Goal: Communication & Community: Answer question/provide support

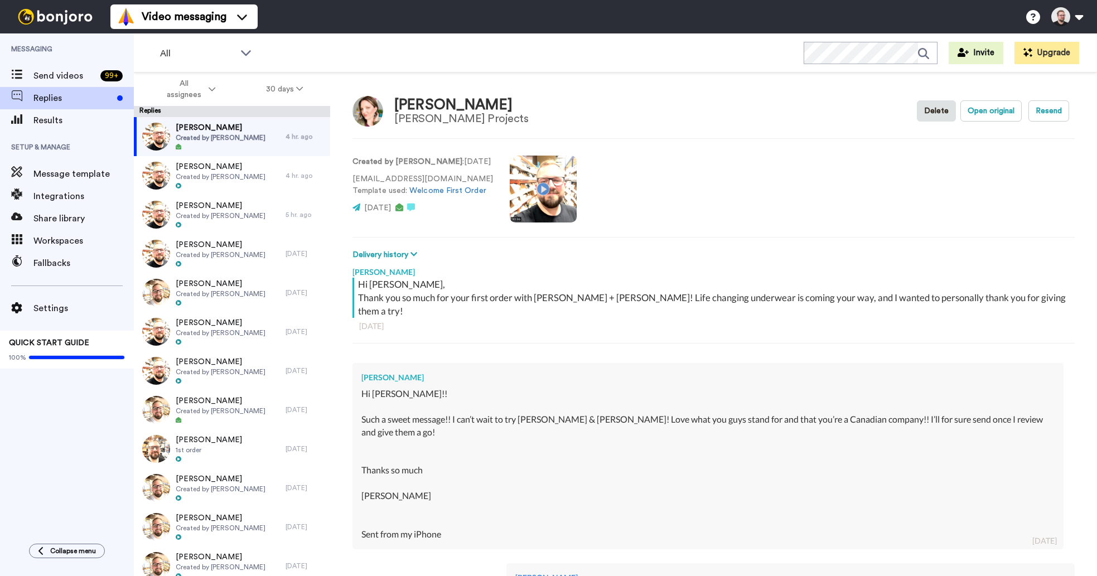
scroll to position [298, 0]
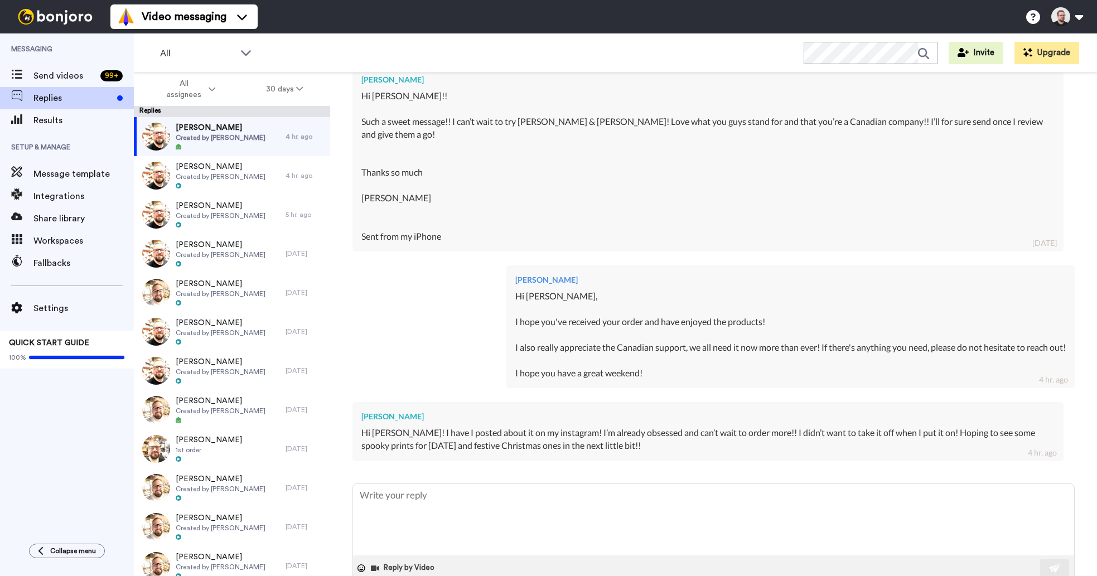
type textarea "x"
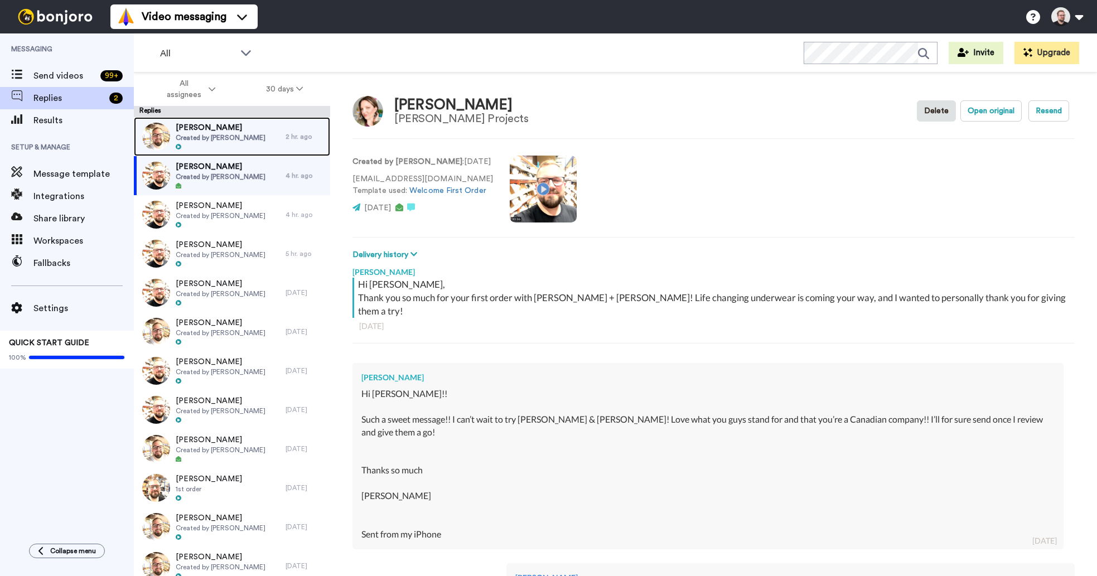
click at [251, 147] on div at bounding box center [221, 147] width 90 height 8
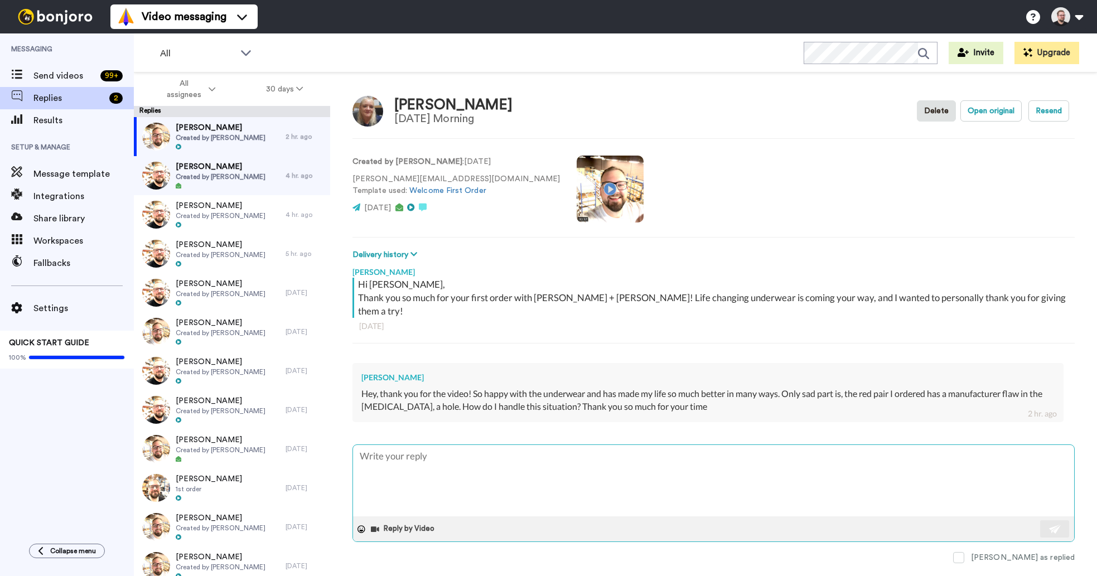
click at [669, 445] on textarea at bounding box center [713, 480] width 721 height 71
type textarea "x"
type textarea "H"
type textarea "x"
type textarea "He"
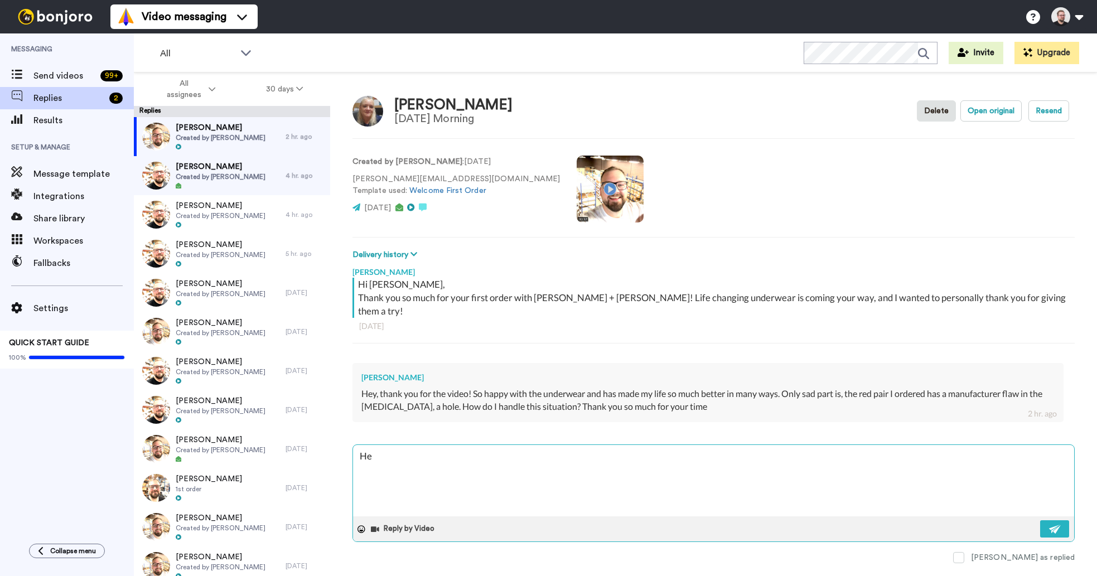
type textarea "x"
type textarea "Hey"
type textarea "x"
type textarea "Hey"
type textarea "x"
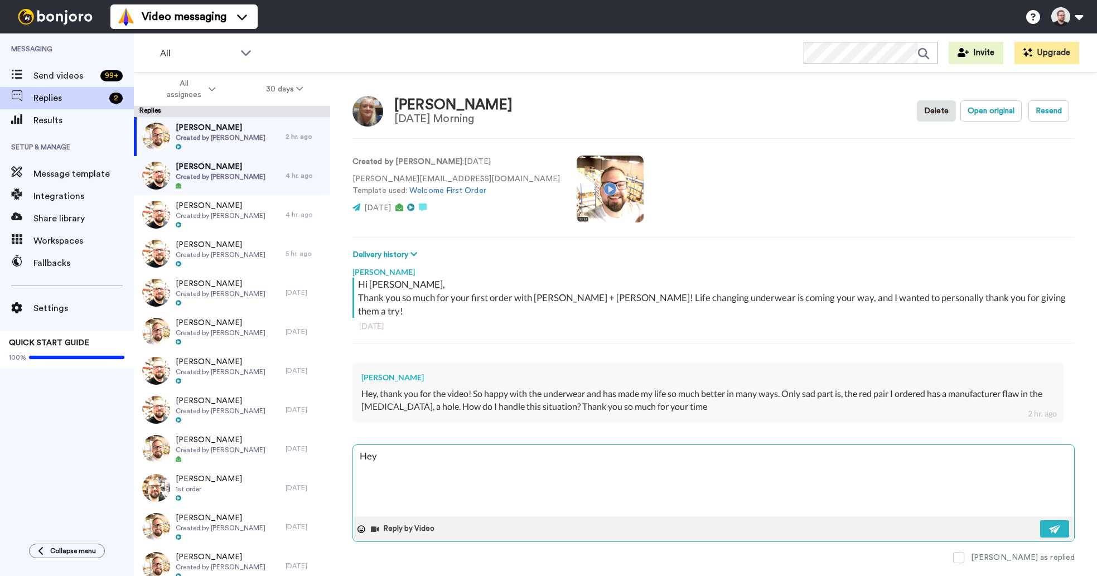
type textarea "Hey K"
type textarea "x"
type textarea "Hey [PERSON_NAME]"
type textarea "x"
type textarea "Hey [PERSON_NAME]"
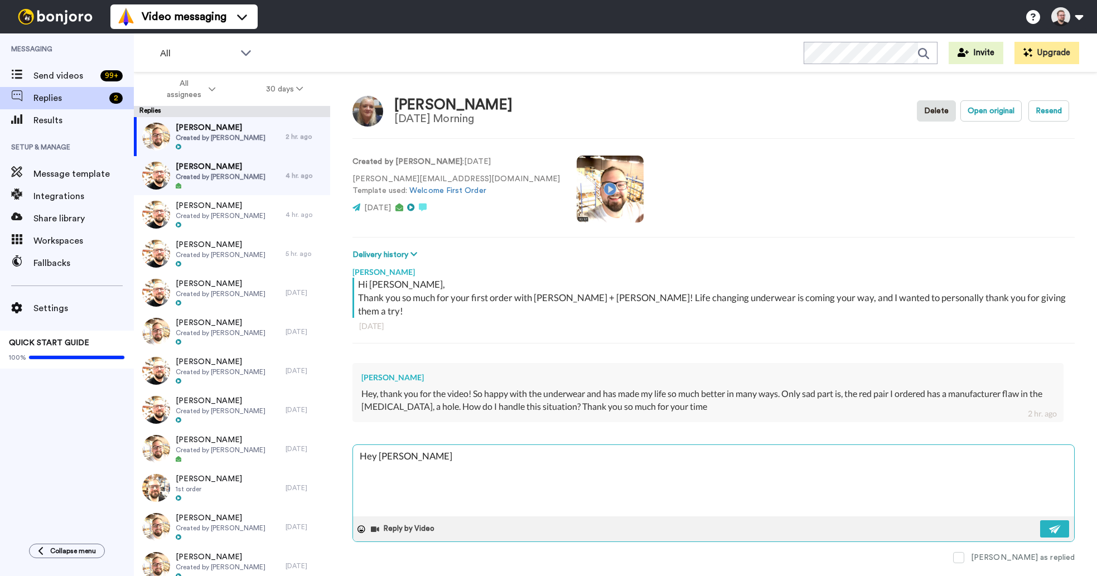
type textarea "x"
type textarea "Hey [PERSON_NAME]"
type textarea "x"
type textarea "Hey [PERSON_NAME]"
type textarea "x"
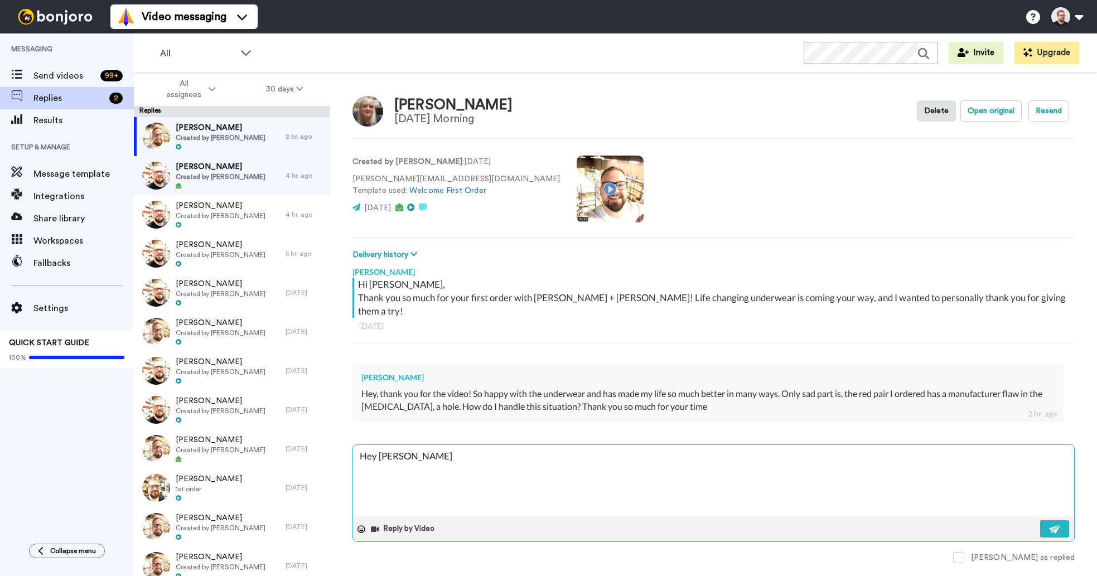
type textarea "Hey [PERSON_NAME]"
type textarea "x"
type textarea "Hey [PERSON_NAME]"
type textarea "x"
type textarea "Hey [PERSON_NAME],"
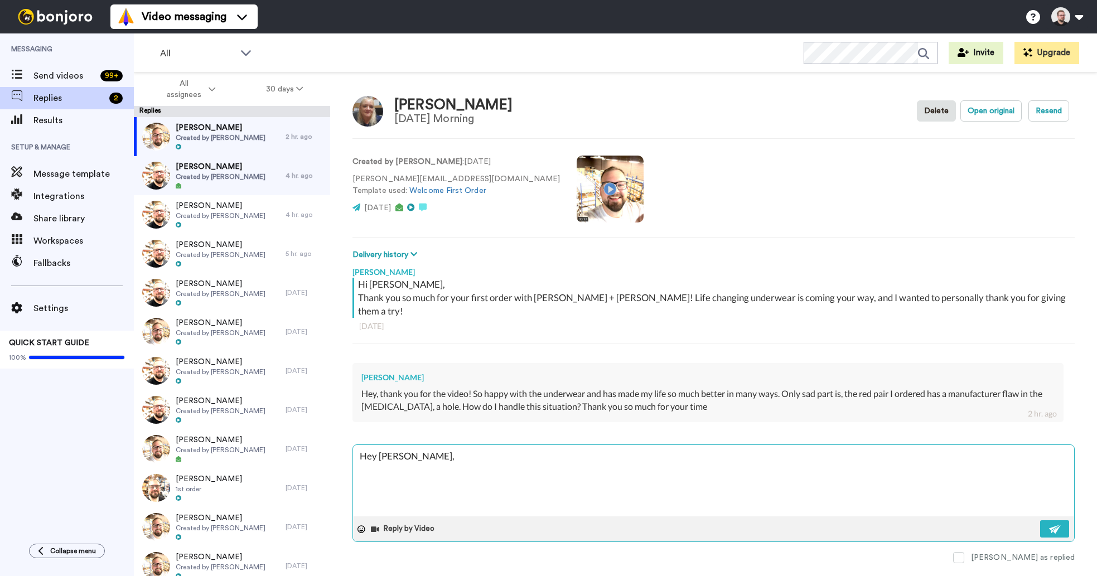
type textarea "x"
type textarea "Hey [PERSON_NAME],"
type textarea "x"
type textarea "Hey [PERSON_NAME],"
type textarea "x"
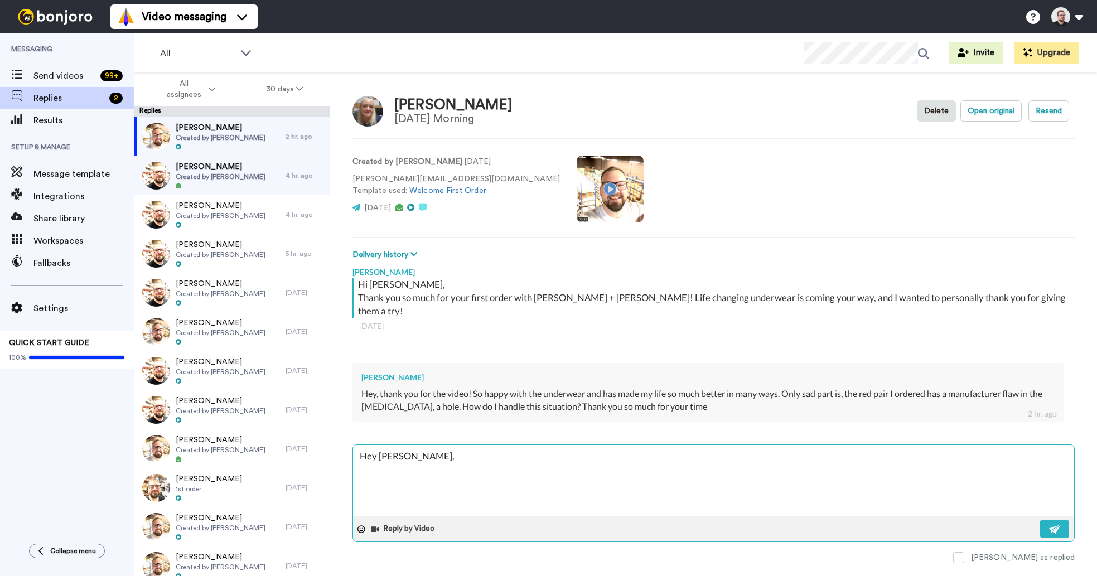
type textarea "Hey [PERSON_NAME],"
type textarea "x"
type textarea "Hey [PERSON_NAME], T"
type textarea "x"
type textarea "Hey [PERSON_NAME], Th"
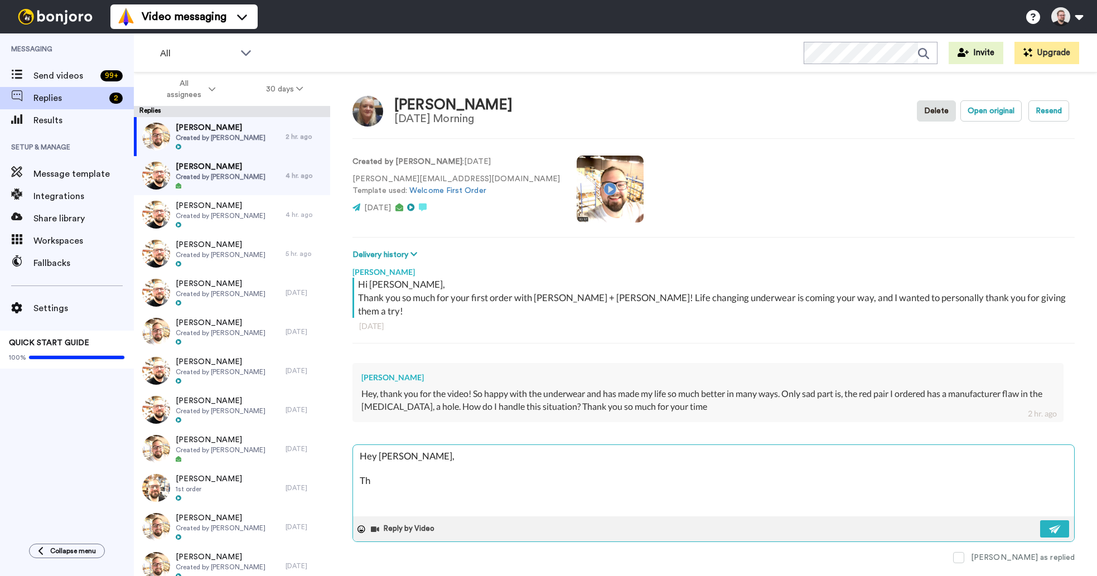
type textarea "x"
type textarea "Hey [PERSON_NAME], The"
type textarea "x"
type textarea "Hey [PERSON_NAME], Then"
type textarea "x"
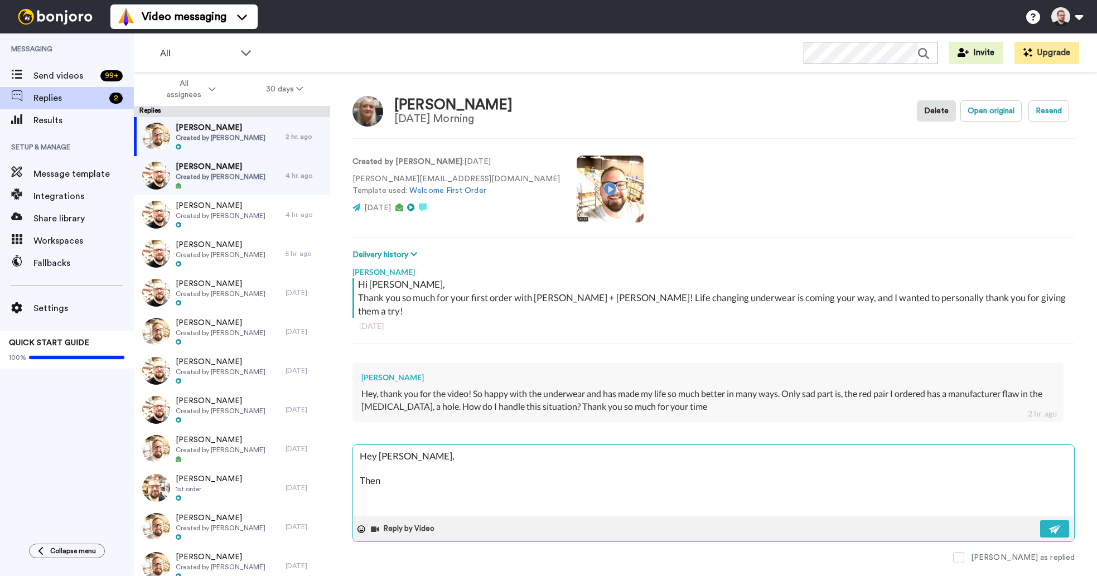
type textarea "Hey [PERSON_NAME], Thenk"
type textarea "x"
type textarea "Hey [PERSON_NAME], Then"
type textarea "x"
type textarea "Hey [PERSON_NAME], The"
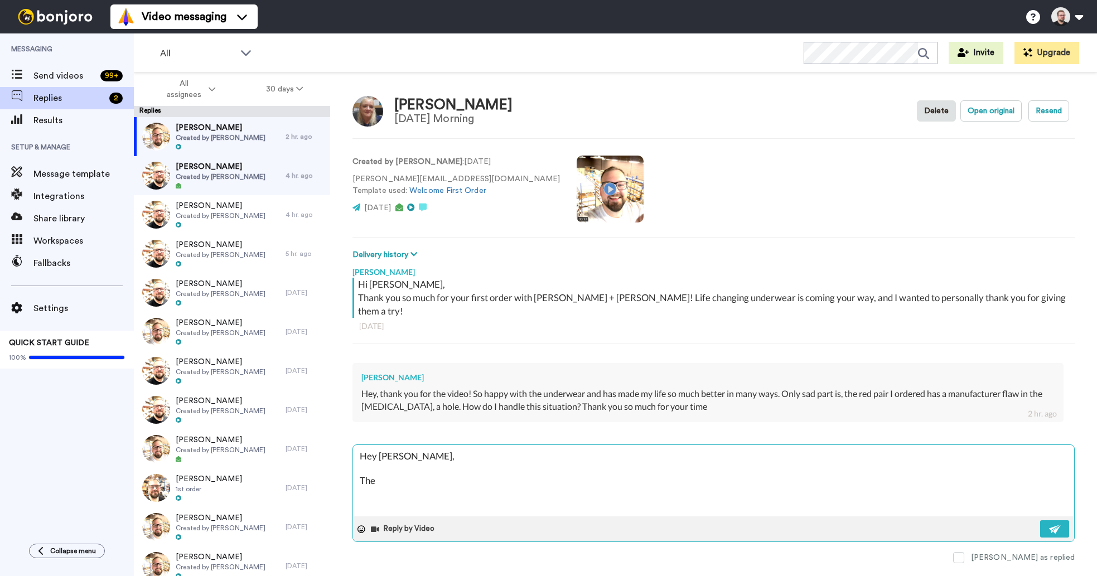
type textarea "x"
type textarea "Hey [PERSON_NAME], Th"
type textarea "x"
type textarea "Hey [PERSON_NAME], T"
type textarea "x"
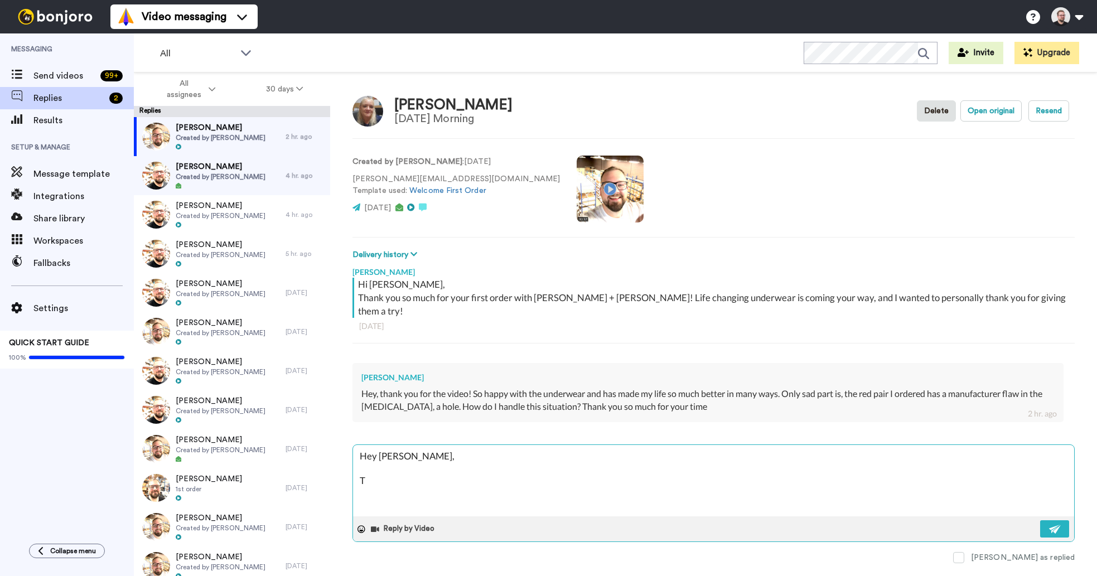
type textarea "Hey [PERSON_NAME],"
type textarea "x"
type textarea "Hey [PERSON_NAME], I"
type textarea "x"
type textarea "Hey [PERSON_NAME], I'"
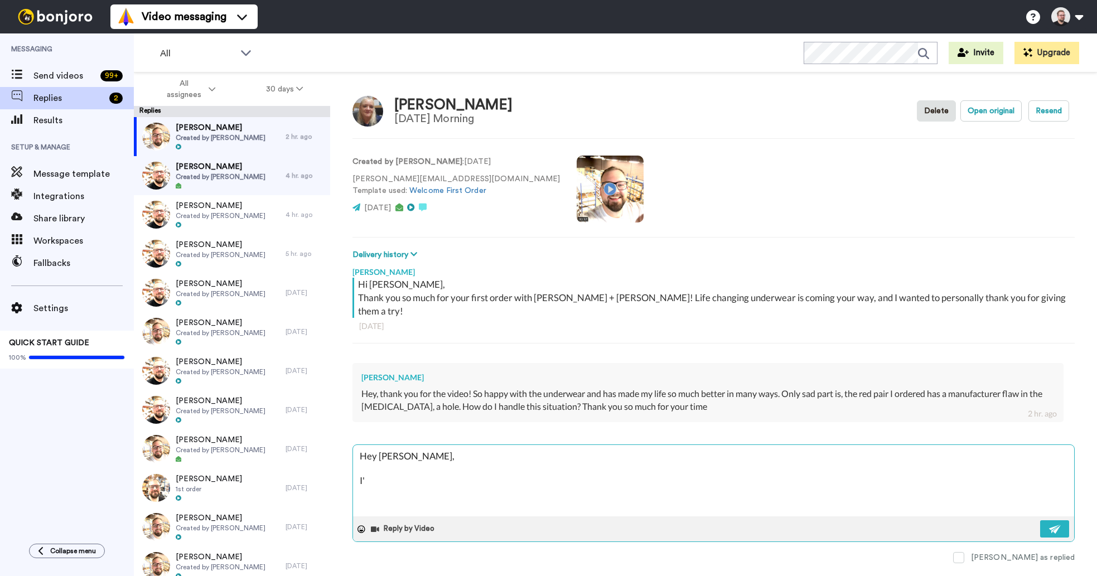
type textarea "x"
type textarea "Hey [PERSON_NAME], I'm"
type textarea "x"
type textarea "Hey [PERSON_NAME], I'm"
type textarea "x"
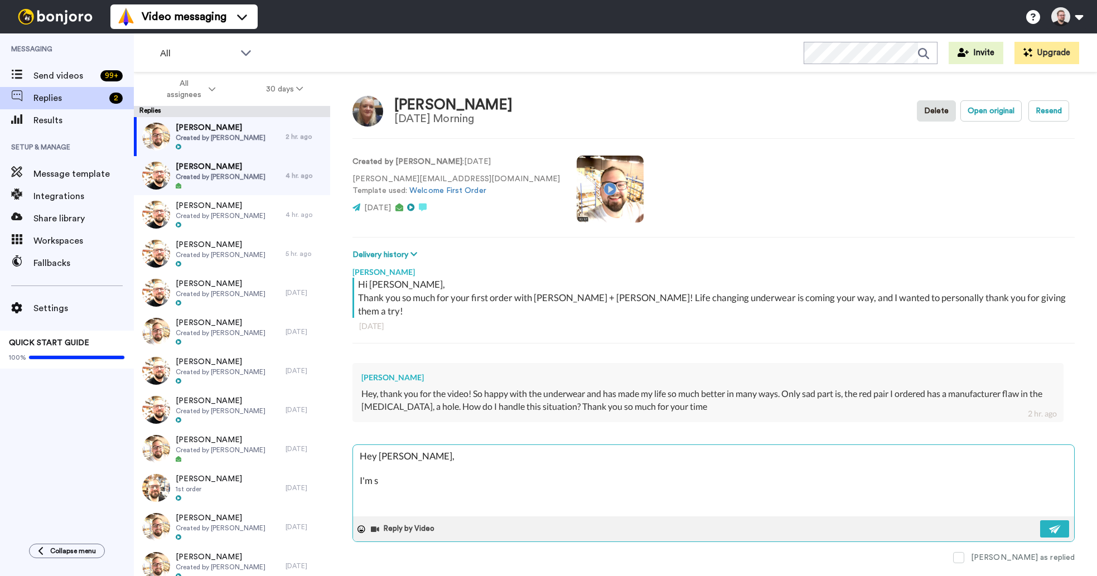
type textarea "Hey [PERSON_NAME], I'm so"
type textarea "x"
type textarea "Hey [PERSON_NAME], I'm so"
type textarea "x"
type textarea "Hey [PERSON_NAME], I'm so h"
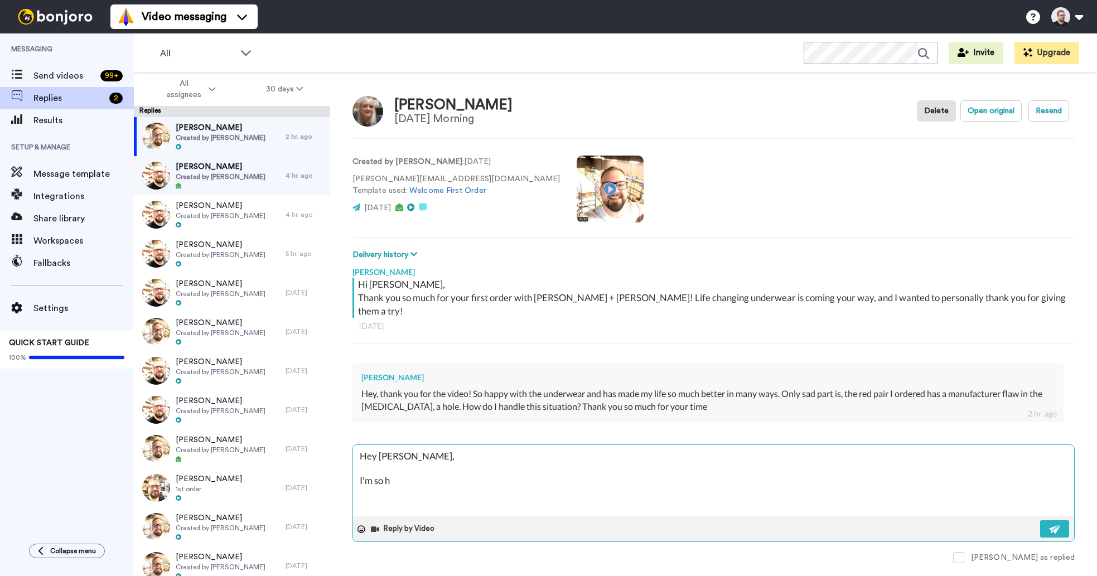
type textarea "x"
type textarea "Hey [PERSON_NAME], I'm so ha"
type textarea "x"
type textarea "Hey [PERSON_NAME], I'm so hap"
type textarea "x"
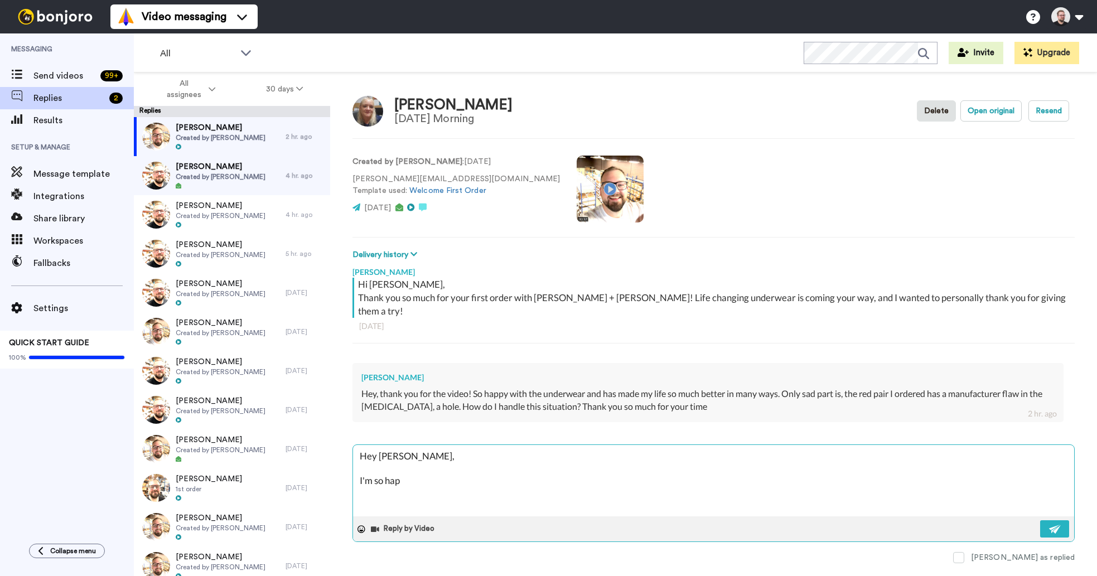
type textarea "Hey [PERSON_NAME], I'm so happ"
type textarea "x"
type textarea "Hey [PERSON_NAME], I'm so happy"
type textarea "x"
type textarea "Hey [PERSON_NAME], I'm so happy"
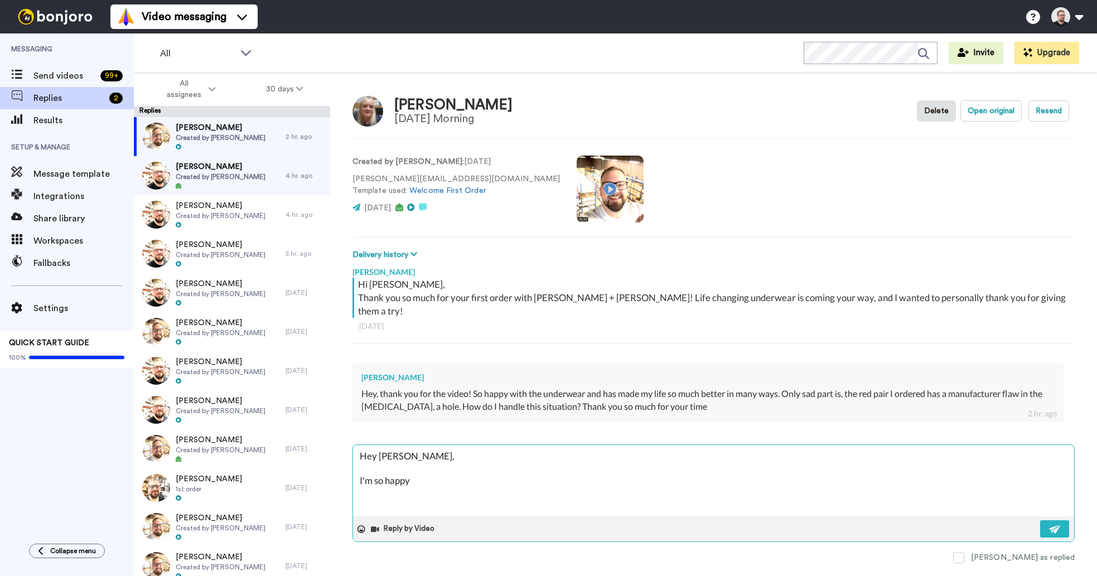
type textarea "x"
type textarea "Hey [PERSON_NAME], I'm so happy t"
type textarea "x"
type textarea "Hey [PERSON_NAME], I'm so happy to"
type textarea "x"
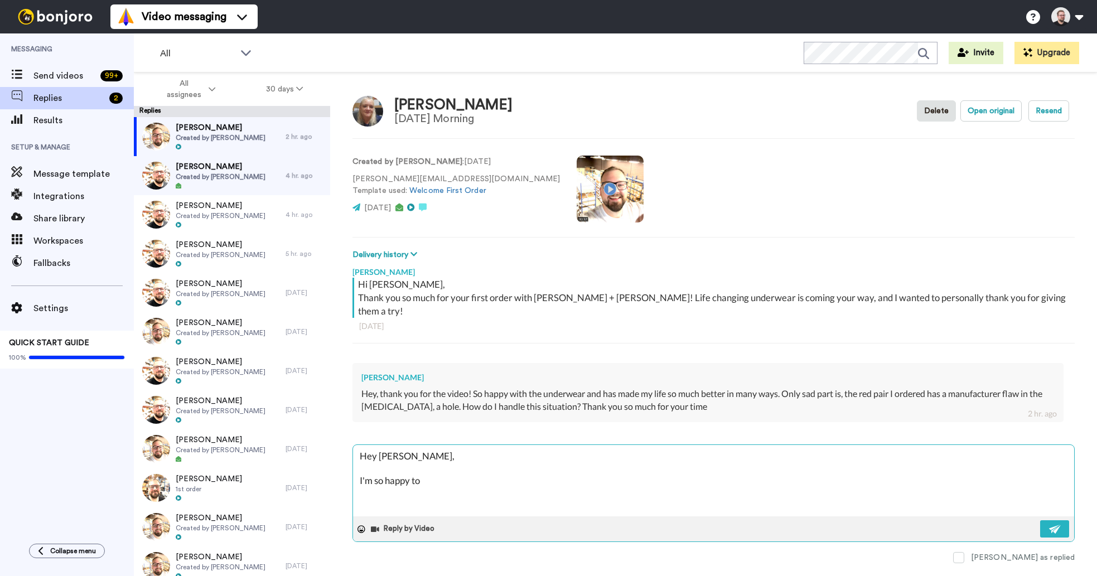
type textarea "Hey [PERSON_NAME], I'm so happy to"
type textarea "x"
type textarea "Hey [PERSON_NAME], I'm so happy to he"
type textarea "x"
type textarea "Hey [PERSON_NAME], I'm so happy to hea"
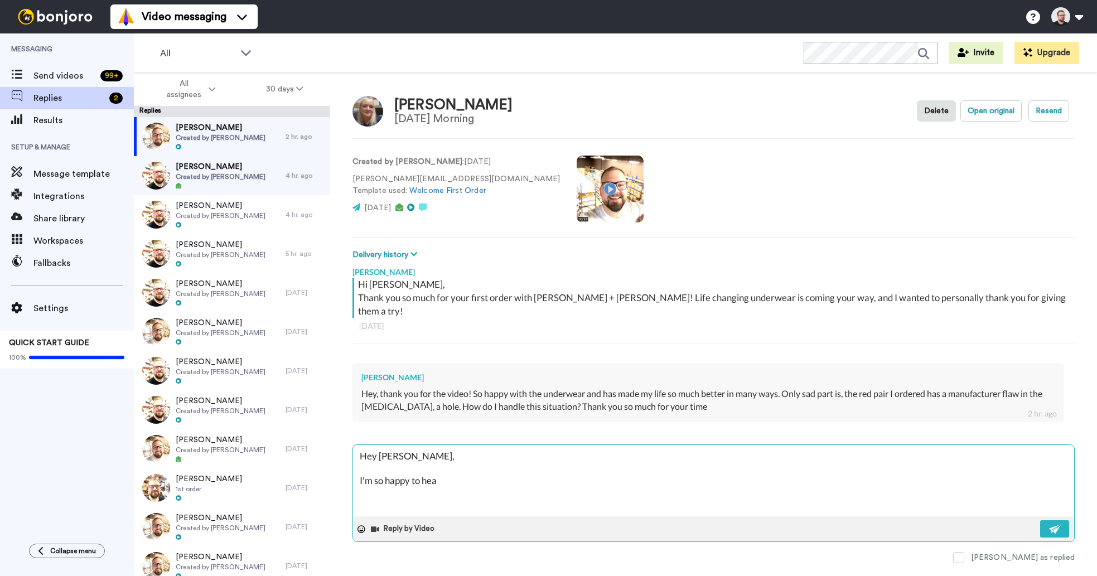
type textarea "x"
type textarea "Hey [PERSON_NAME], I'm so happy to hear"
type textarea "x"
type textarea "Hey [PERSON_NAME], I'm so happy to hear"
type textarea "x"
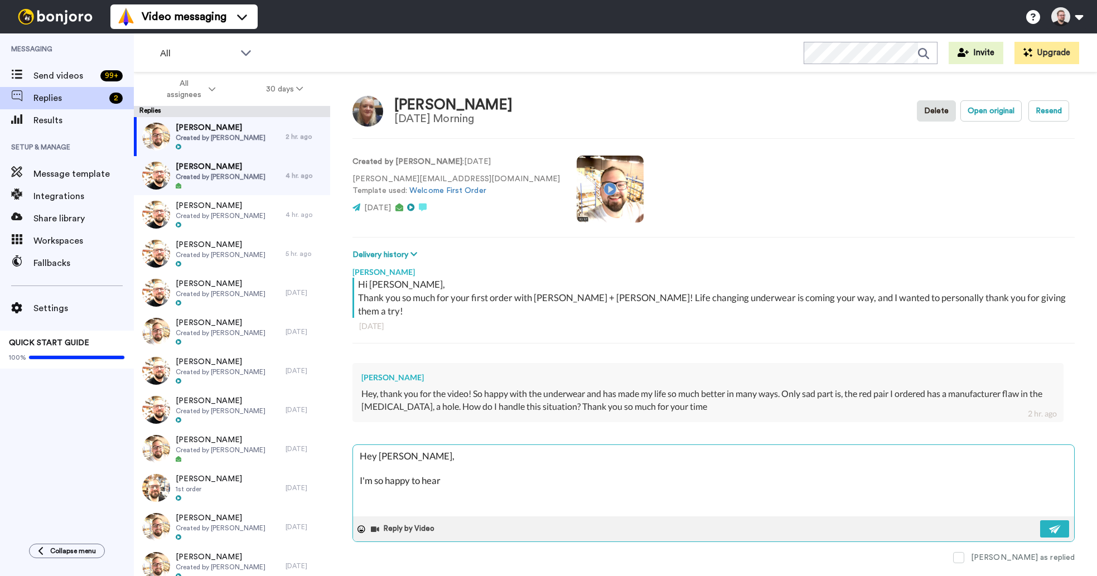
type textarea "Hey [PERSON_NAME], I'm so happy to hear y"
type textarea "x"
type textarea "Hey [PERSON_NAME], I'm so happy to hear yo"
type textarea "x"
type textarea "Hey [PERSON_NAME], I'm so happy to hear y"
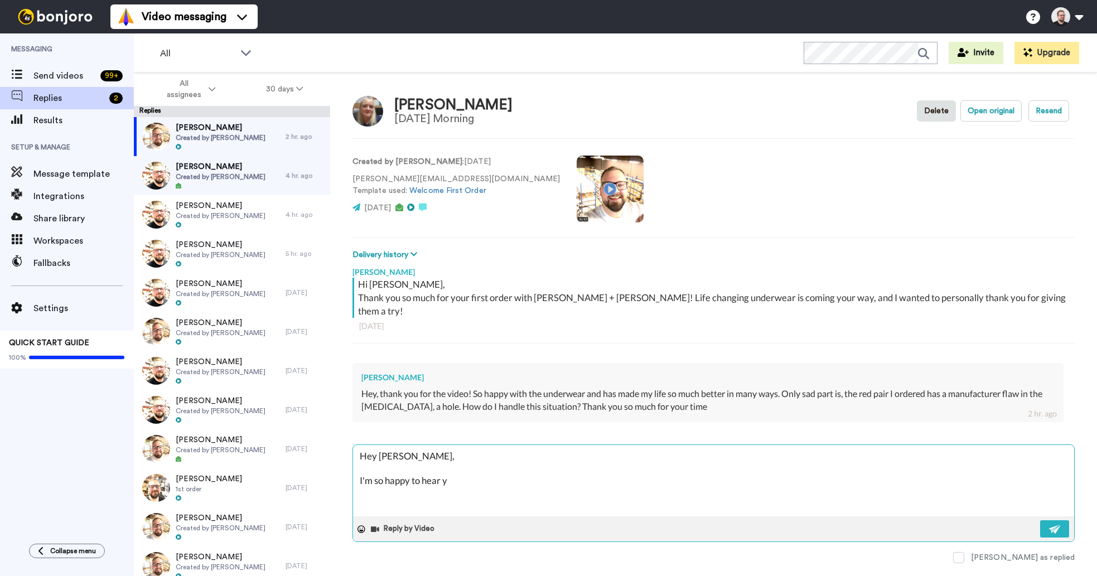
type textarea "x"
type textarea "Hey [PERSON_NAME], I'm so happy to hear"
type textarea "x"
type textarea "Hey [PERSON_NAME], I'm so happy to hear y"
type textarea "x"
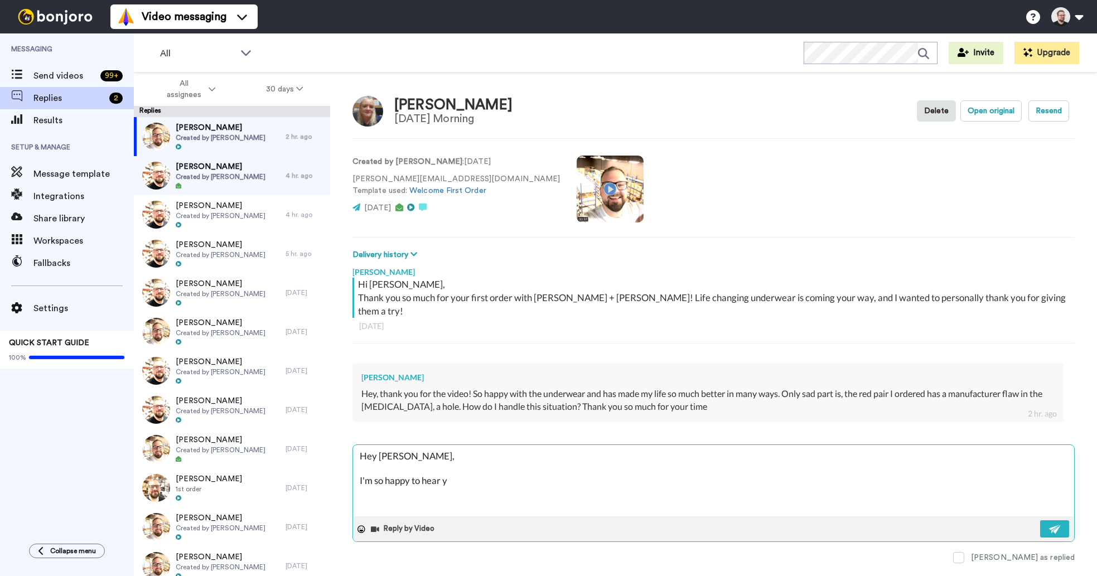
type textarea "Hey [PERSON_NAME], I'm so happy to hear yo"
type textarea "x"
type textarea "Hey [PERSON_NAME], I'm so happy to hear you"
type textarea "x"
type textarea "Hey [PERSON_NAME], I'm so happy to hear you'r"
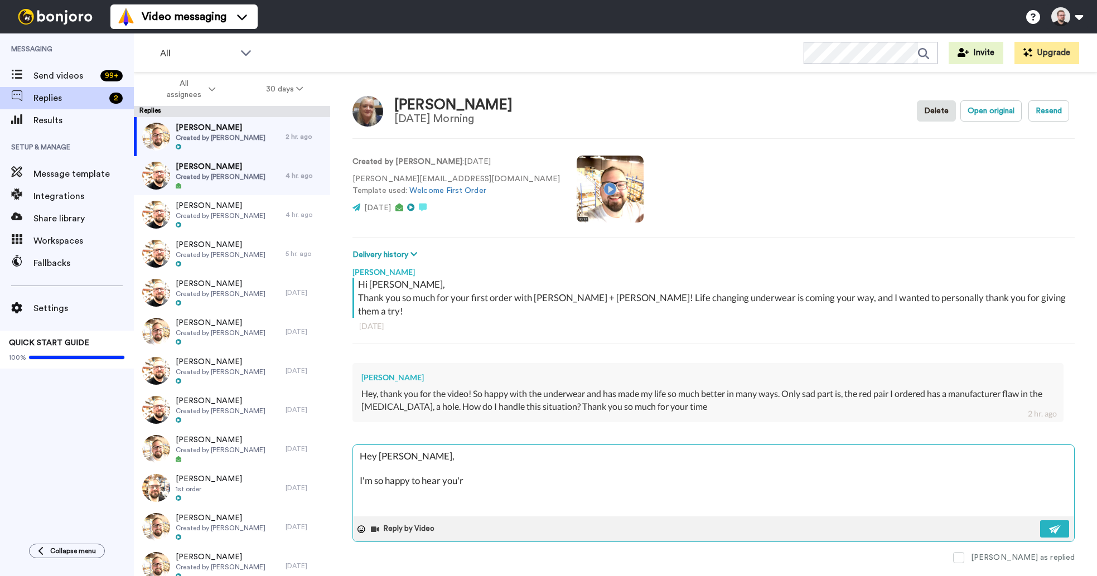
type textarea "x"
type textarea "Hey [PERSON_NAME], I'm so happy to hear you're"
type textarea "x"
type textarea "Hey [PERSON_NAME], I'm so happy to hear you're e"
type textarea "x"
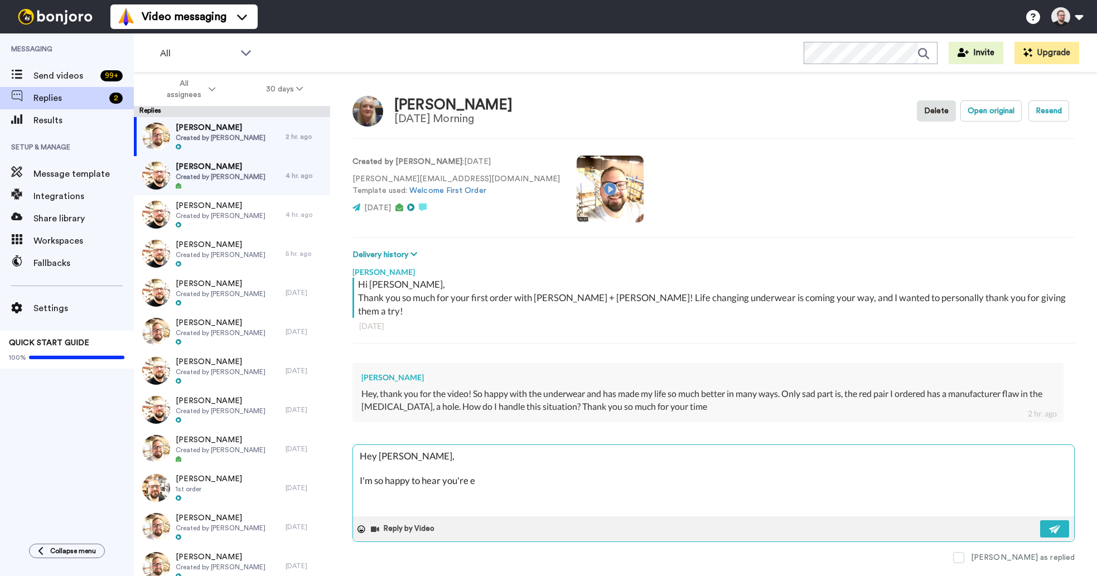
type textarea "Hey [PERSON_NAME], I'm so happy to hear you're en"
type textarea "x"
type textarea "Hey [PERSON_NAME], I'm so happy to hear you're enj"
type textarea "x"
type textarea "Hey [PERSON_NAME], I'm so happy to hear you're enjo"
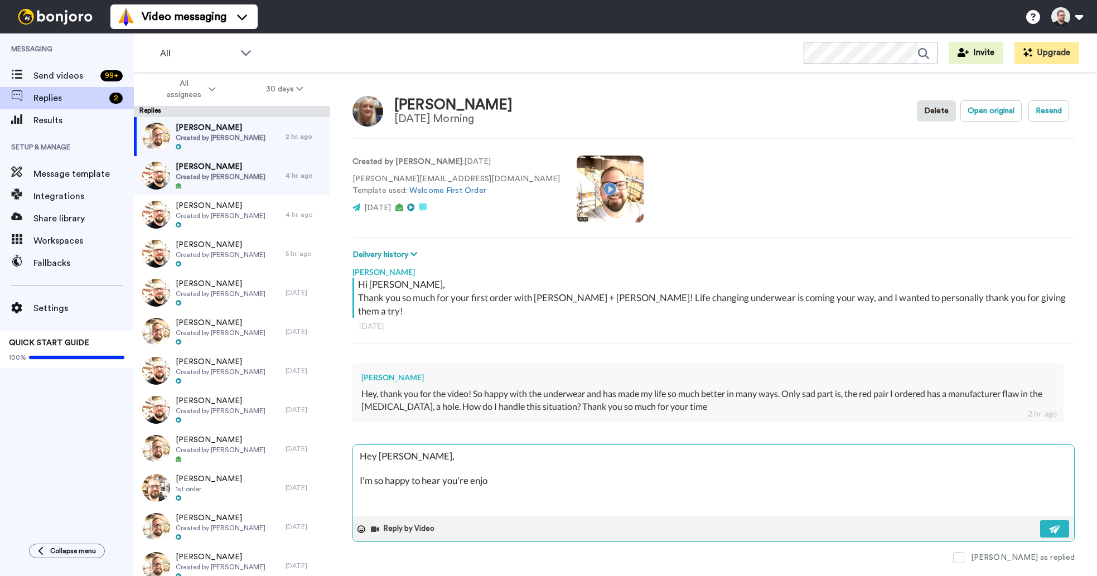
type textarea "x"
type textarea "Hey [PERSON_NAME], I'm so happy to hear you're enjoy"
type textarea "x"
type textarea "Hey [PERSON_NAME], I'm so happy to hear you're enjoyi"
type textarea "x"
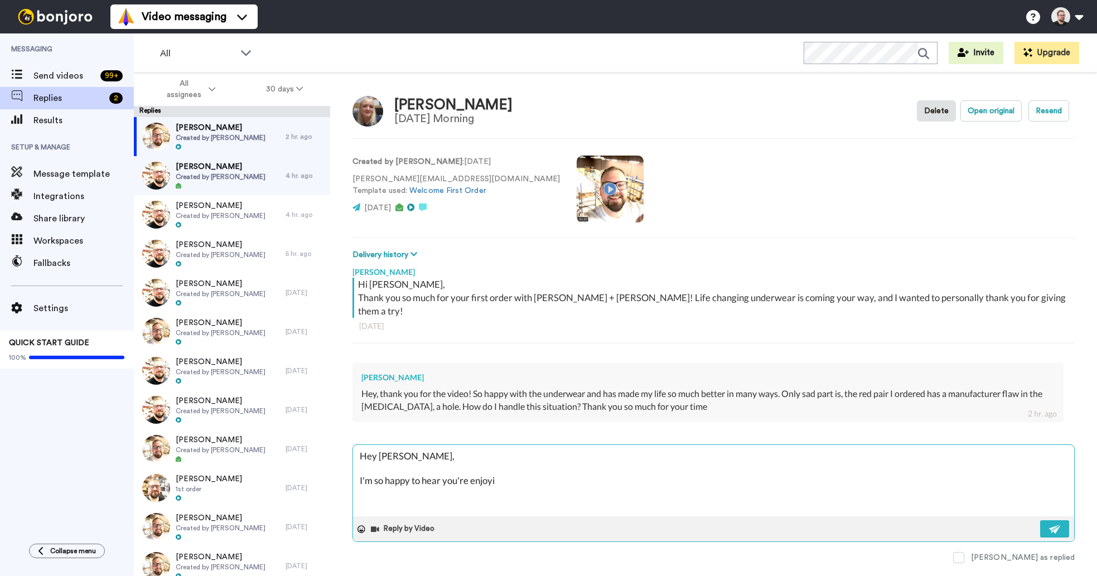
type textarea "Hey [PERSON_NAME], I'm so happy to hear you're enjoyin"
type textarea "x"
type textarea "Hey [PERSON_NAME], I'm so happy to hear you're enjoying"
type textarea "x"
type textarea "Hey [PERSON_NAME], I'm so happy to hear you're enjoying y"
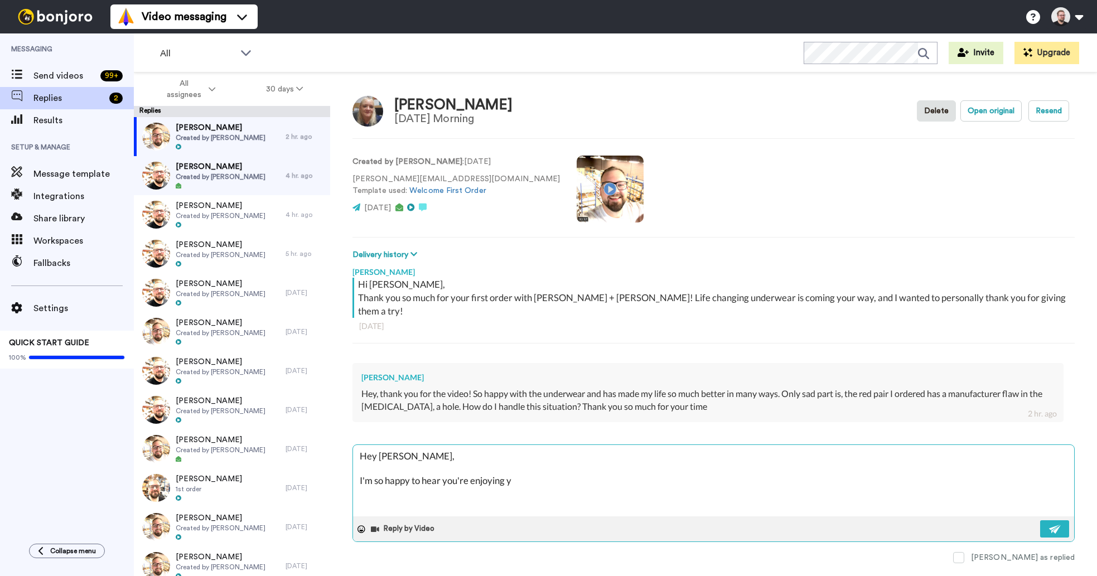
type textarea "x"
type textarea "Hey [PERSON_NAME], I'm so happy to hear you're enjoying yo"
type textarea "x"
type textarea "Hey [PERSON_NAME], I'm so happy to hear you're enjoying you"
type textarea "x"
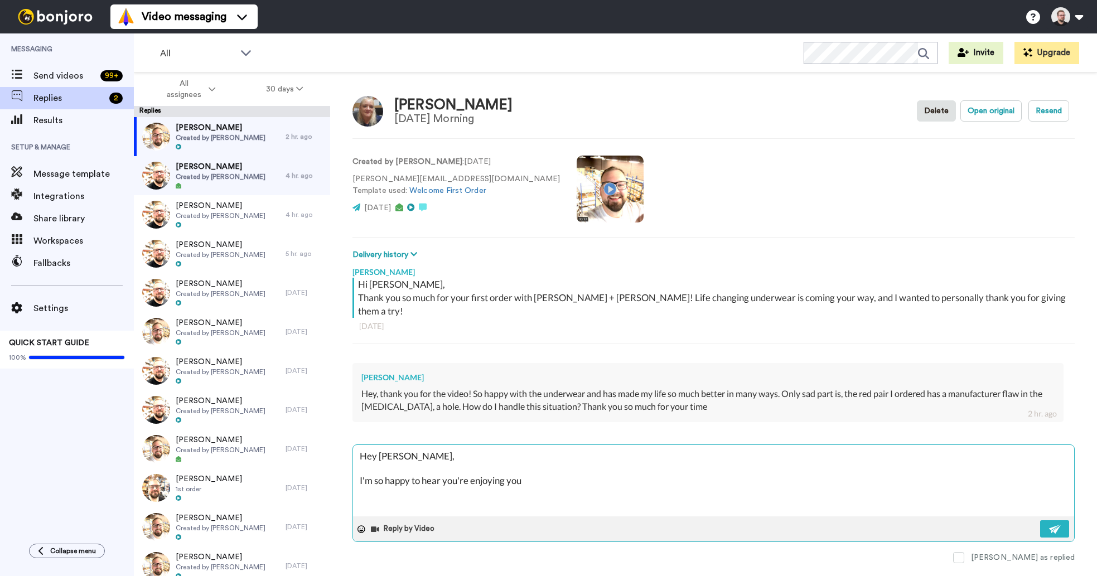
type textarea "Hey [PERSON_NAME], I'm so happy to hear you're enjoying your"
type textarea "x"
type textarea "Hey [PERSON_NAME], I'm so happy to hear you're enjoying your"
type textarea "x"
type textarea "Hey [PERSON_NAME], I'm so happy to hear you're enjoying your p"
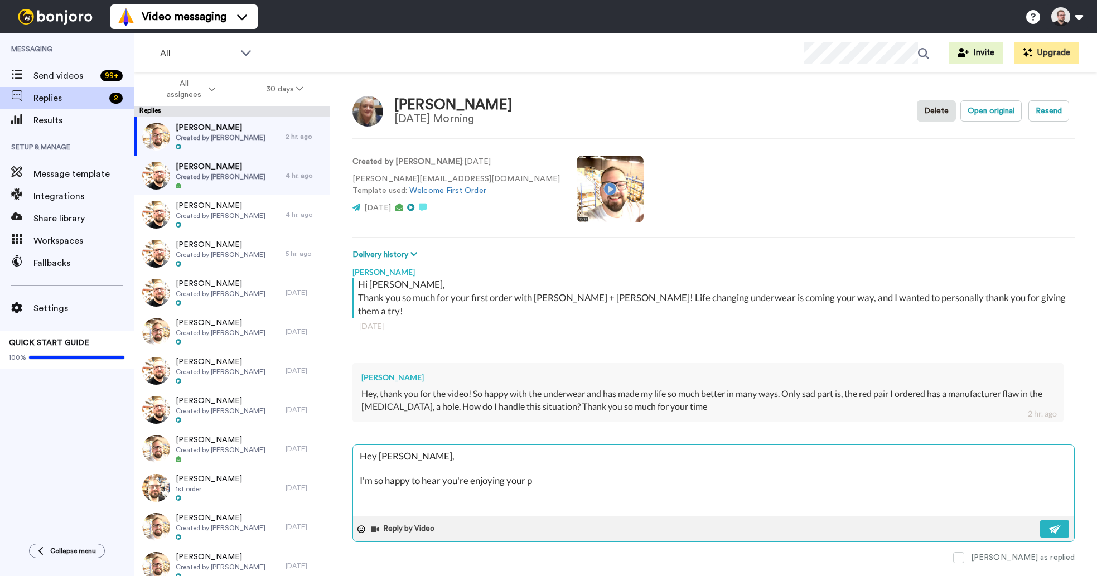
type textarea "x"
type textarea "Hey [PERSON_NAME], I'm so happy to hear you're enjoying your pr"
type textarea "x"
type textarea "Hey [PERSON_NAME], I'm so happy to hear you're enjoying your pro"
type textarea "x"
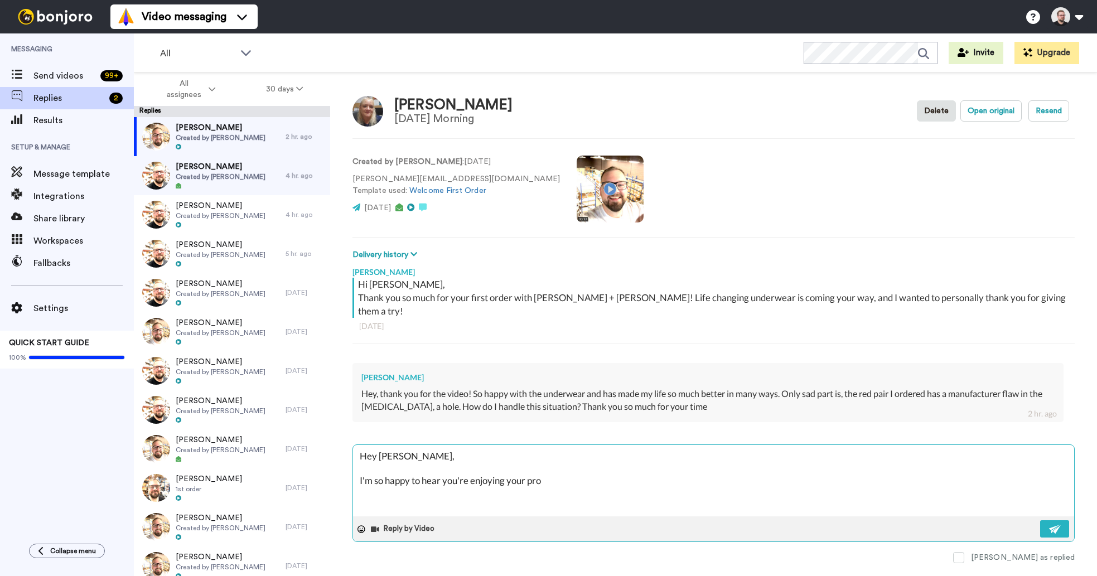
type textarea "Hey [PERSON_NAME], I'm so happy to hear you're enjoying your pr"
type textarea "x"
type textarea "Hey [PERSON_NAME], I'm so happy to hear you're enjoying your p"
type textarea "x"
type textarea "Hey [PERSON_NAME], I'm so happy to hear you're enjoying your"
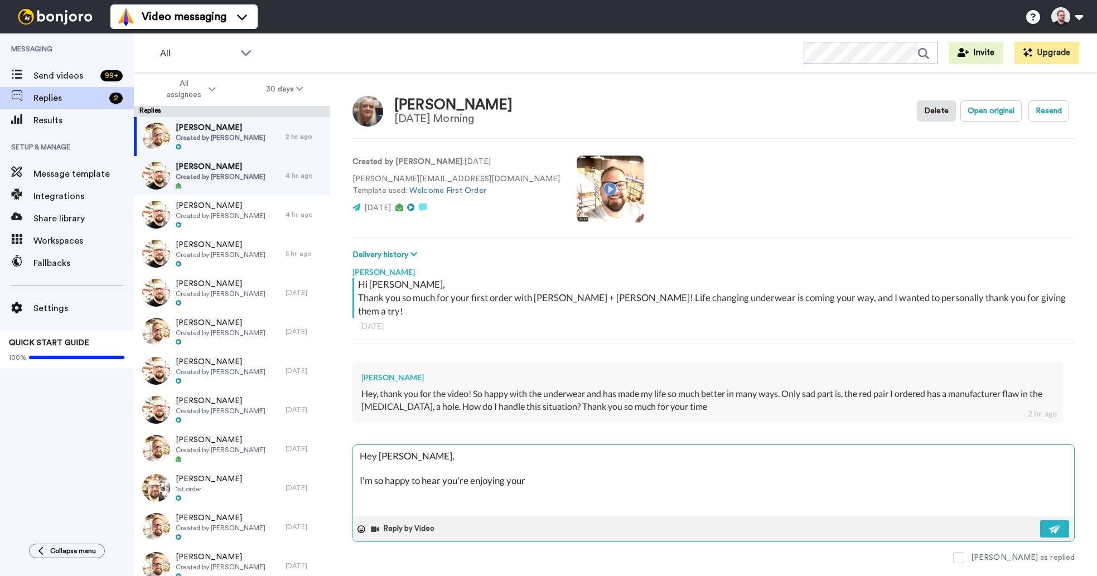
type textarea "x"
type textarea "Hey [PERSON_NAME], I'm so happy to hear you're enjoying your n"
type textarea "x"
type textarea "Hey [PERSON_NAME], I'm so happy to hear you're enjoying your ne"
type textarea "x"
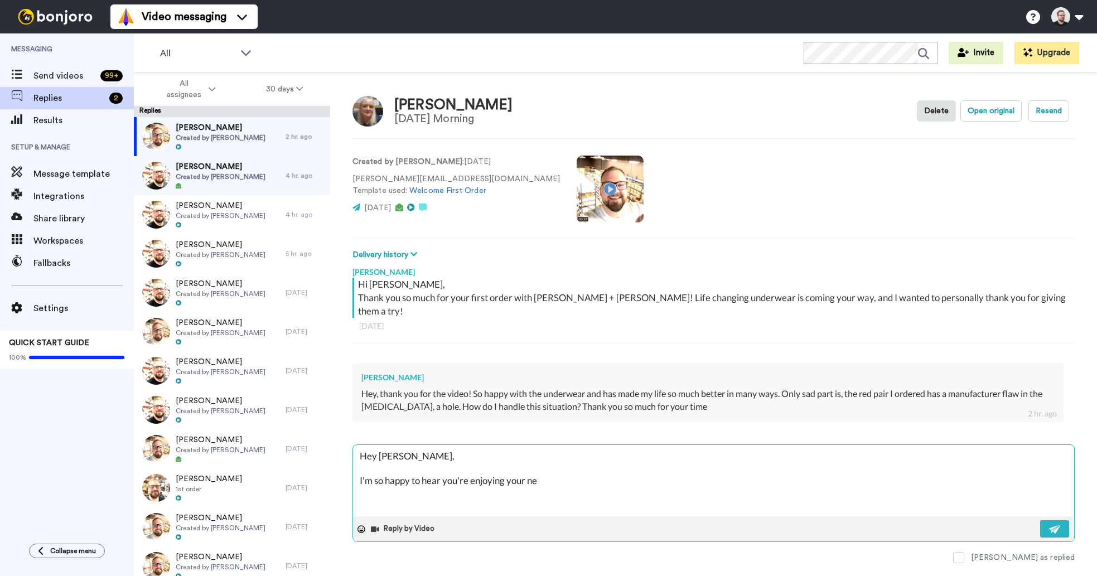
type textarea "Hey [PERSON_NAME], I'm so happy to hear you're enjoying your new"
type textarea "x"
type textarea "Hey [PERSON_NAME], I'm so happy to hear you're enjoying your new"
type textarea "x"
type textarea "Hey [PERSON_NAME], I'm so happy to hear you're enjoying your new un"
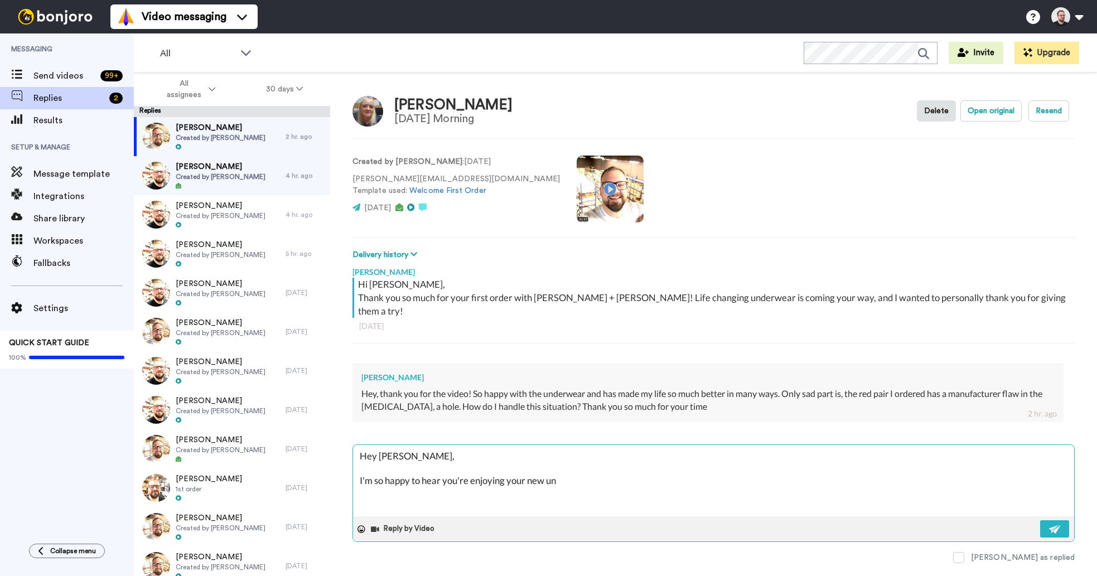
type textarea "x"
type textarea "Hey [PERSON_NAME], I'm so happy to hear you're enjoying your new und"
type textarea "x"
type textarea "Hey [PERSON_NAME], I'm so happy to hear you're enjoying your new unde"
type textarea "x"
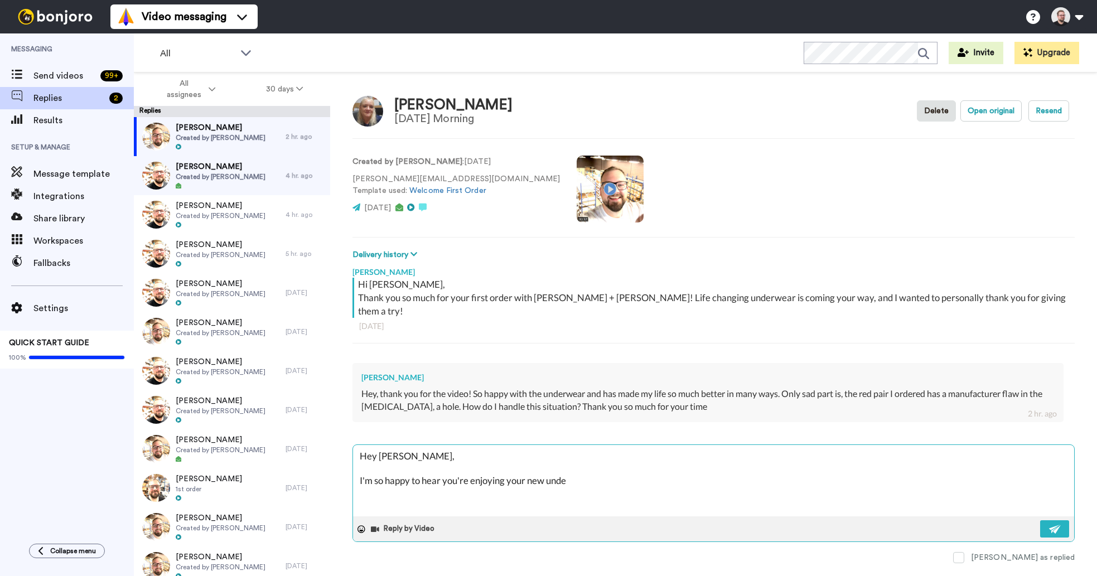
type textarea "Hey [PERSON_NAME], I'm so happy to hear you're enjoying your new under"
type textarea "x"
type textarea "Hey [PERSON_NAME], I'm so happy to hear you're enjoying your new underw"
type textarea "x"
type textarea "Hey [PERSON_NAME], I'm so happy to hear you're enjoying your new underwa"
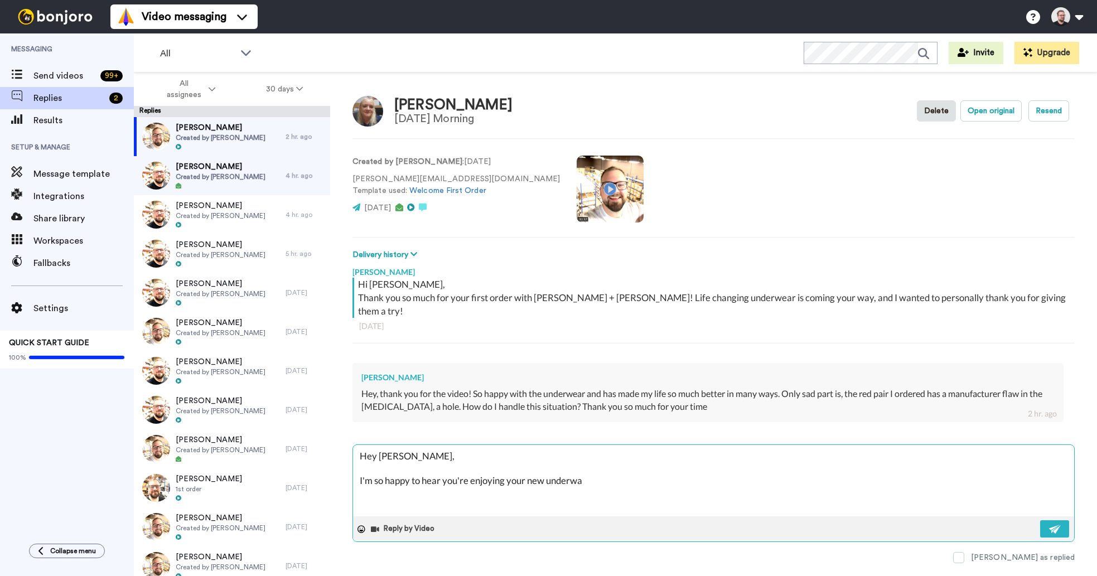
type textarea "x"
type textarea "Hey [PERSON_NAME], I'm so happy to hear you're enjoying your new underwe"
type textarea "x"
type textarea "Hey [PERSON_NAME], I'm so happy to hear you're enjoying your new underwea"
type textarea "x"
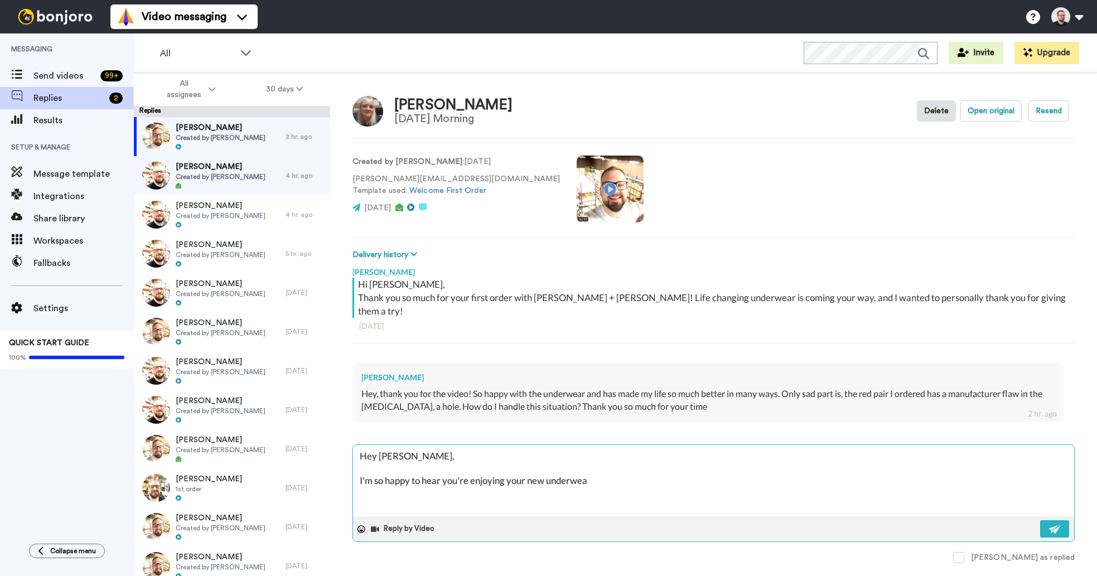
type textarea "Hey [PERSON_NAME], I'm so happy to hear you're enjoying your new underwear"
type textarea "x"
type textarea "Hey [PERSON_NAME], I'm so happy to hear you're enjoying your new underwear,"
type textarea "x"
type textarea "Hey [PERSON_NAME], I'm so happy to hear you're enjoying your new underwear,"
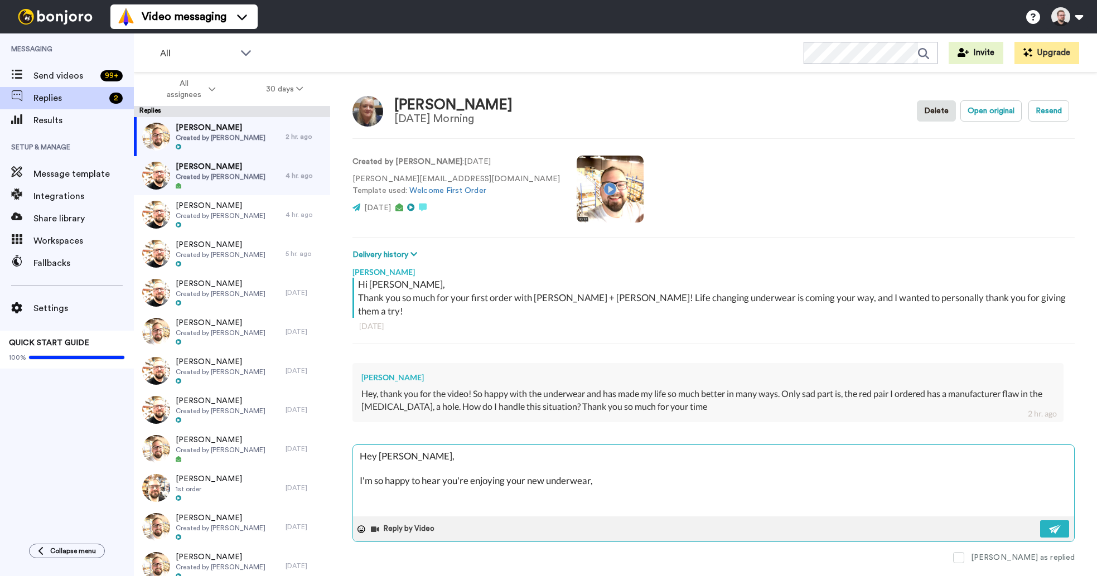
type textarea "x"
type textarea "Hey [PERSON_NAME], I'm so happy to hear you're enjoying your new underwear, a"
type textarea "x"
type textarea "Hey [PERSON_NAME], I'm so happy to hear you're enjoying your new underwear, an"
type textarea "x"
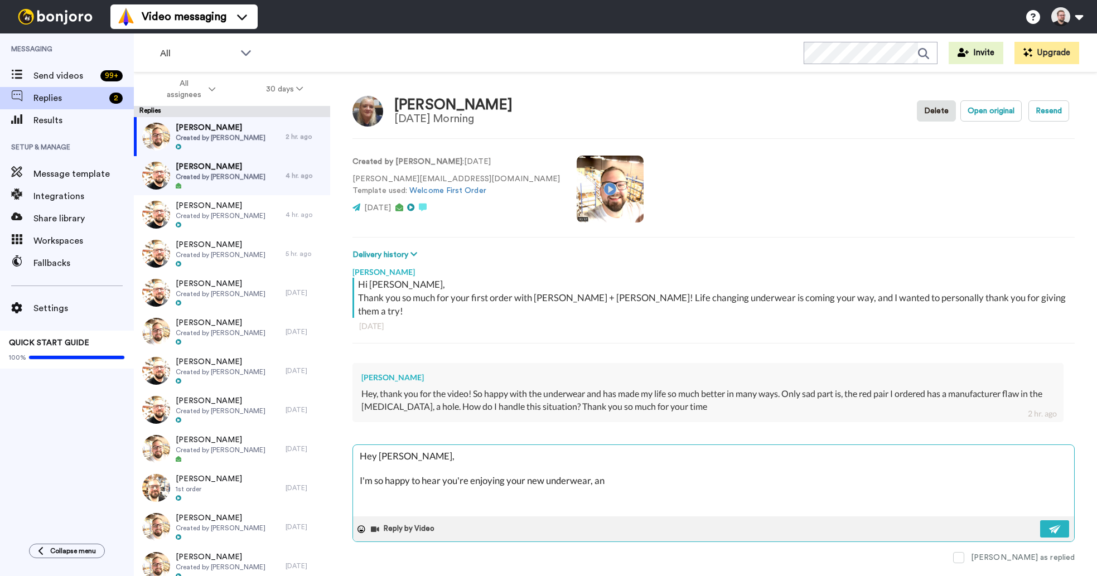
type textarea "Hey [PERSON_NAME], I'm so happy to hear you're enjoying your new underwear, and"
type textarea "x"
type textarea "Hey [PERSON_NAME], I'm so happy to hear you're enjoying your new underwear, and"
type textarea "x"
type textarea "Hey [PERSON_NAME], I'm so happy to hear you're enjoying your new underwear, and…"
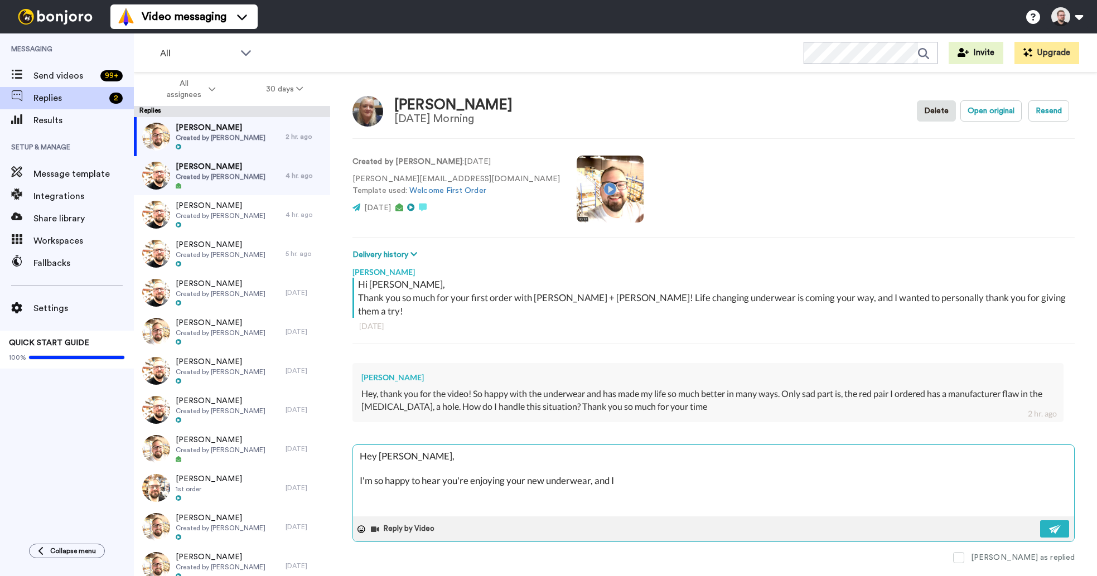
type textarea "x"
type textarea "Hey [PERSON_NAME], I'm so happy to hear you're enjoying your new underwear, and…"
type textarea "x"
type textarea "Hey [PERSON_NAME], I'm so happy to hear you're enjoying your new underwear, and…"
type textarea "x"
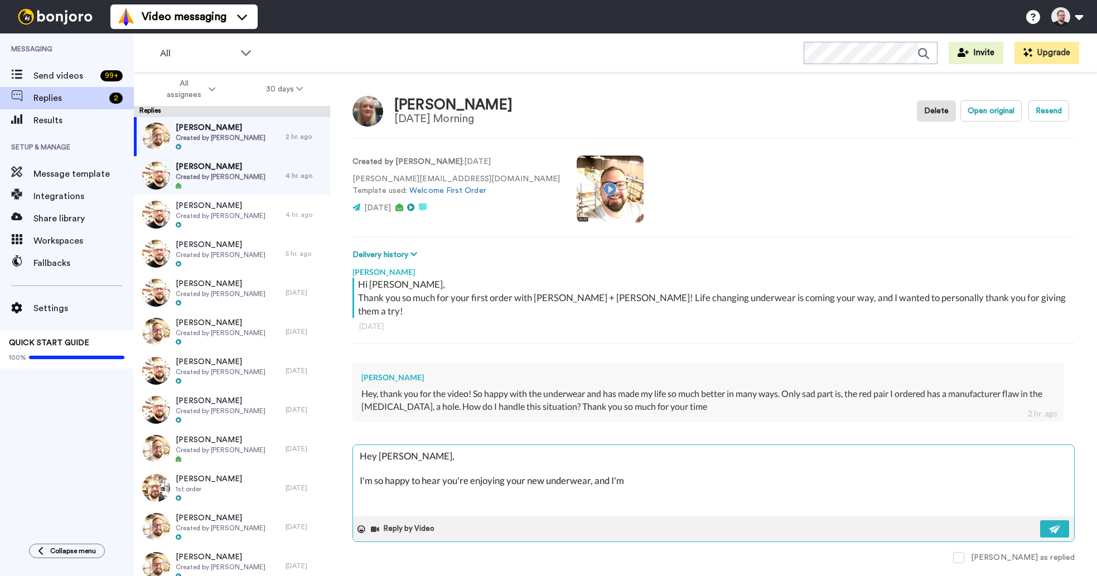
type textarea "Hey [PERSON_NAME], I'm so happy to hear you're enjoying your new underwear, and…"
type textarea "x"
type textarea "Hey [PERSON_NAME], I'm so happy to hear you're enjoying your new underwear, and…"
type textarea "x"
type textarea "Hey [PERSON_NAME], I'm so happy to hear you're enjoying your new underwear, and…"
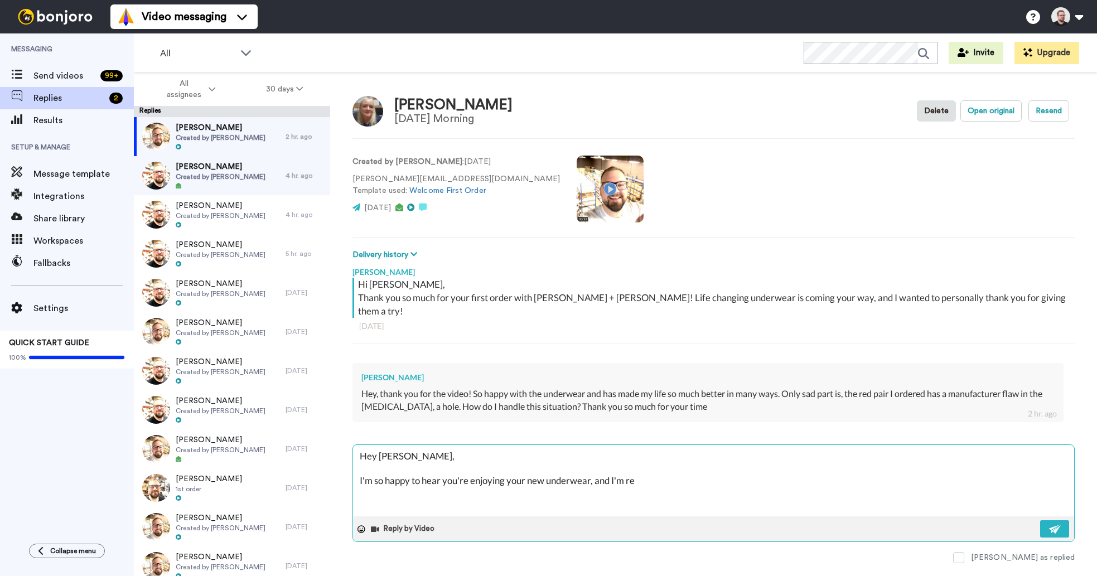
type textarea "x"
type textarea "Hey [PERSON_NAME], I'm so happy to hear you're enjoying your new underwear, and…"
type textarea "x"
type textarea "Hey [PERSON_NAME], I'm so happy to hear you're enjoying your new underwear, and…"
type textarea "x"
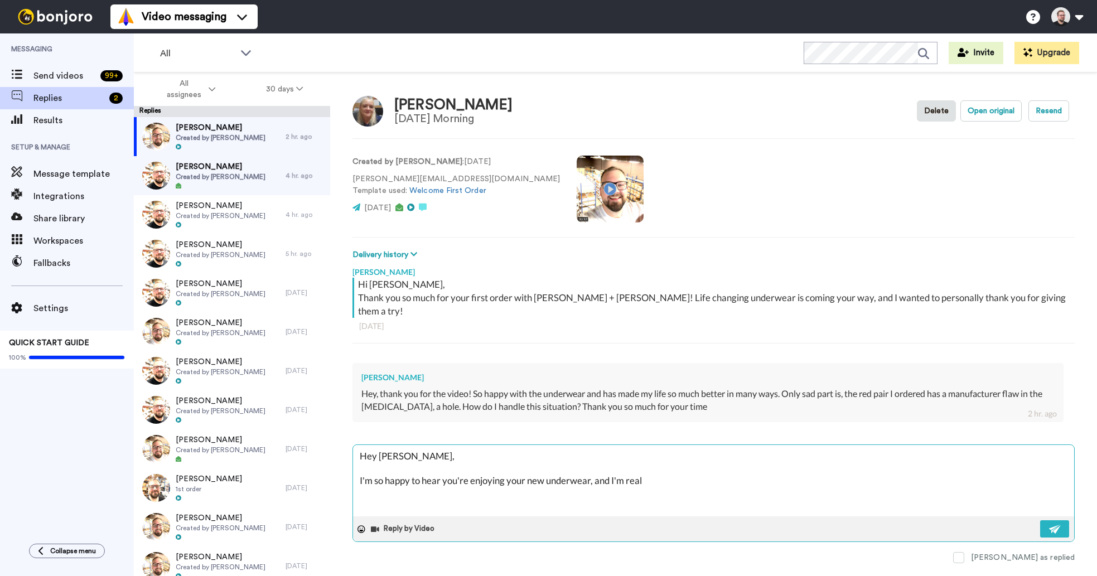
type textarea "Hey [PERSON_NAME], I'm so happy to hear you're enjoying your new underwear, and…"
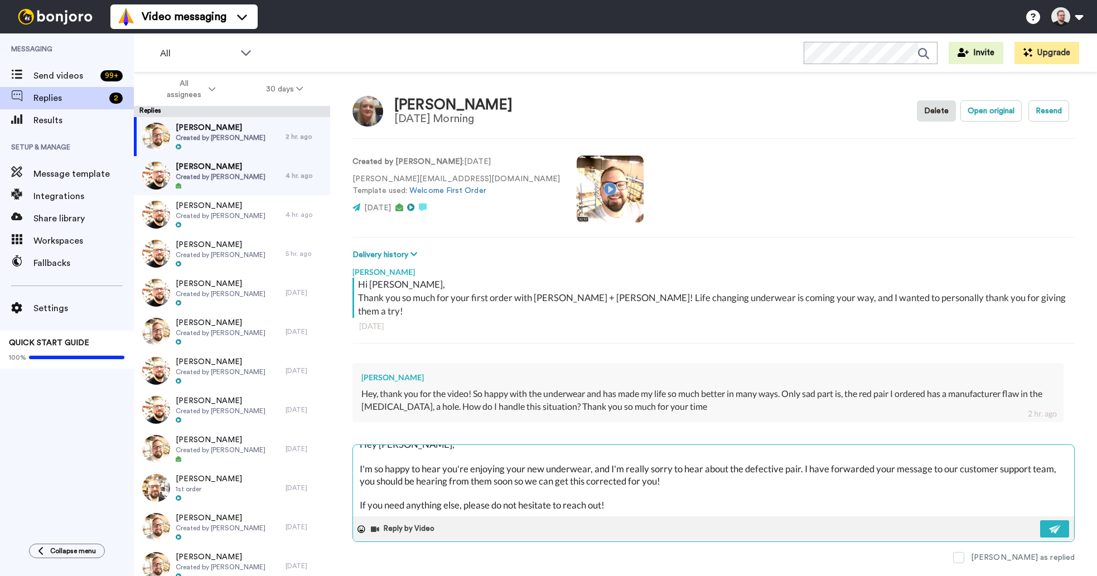
scroll to position [30, 0]
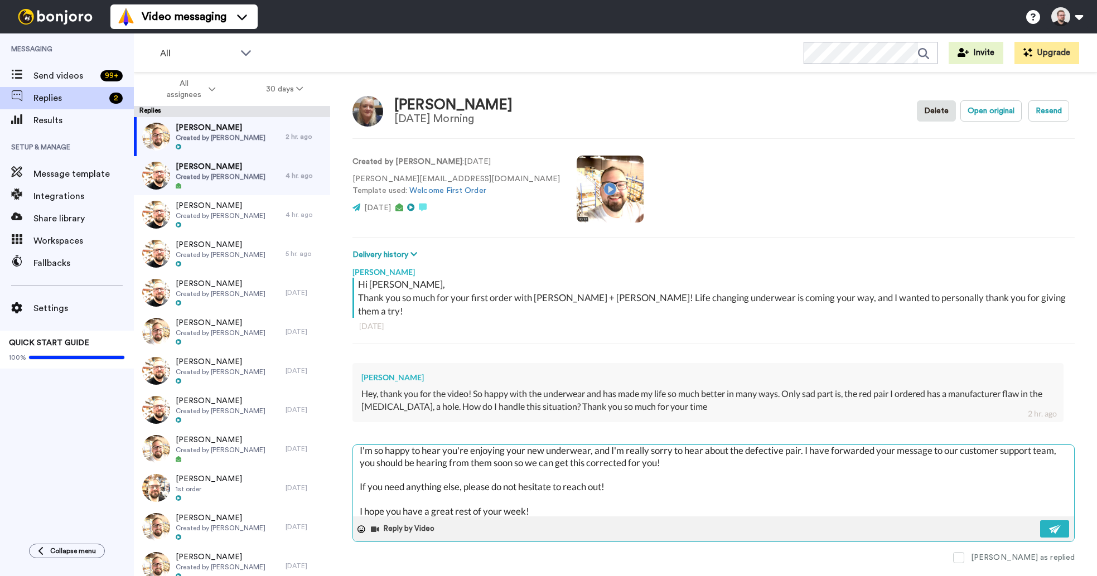
click at [524, 499] on textarea "Hey [PERSON_NAME], I'm so happy to hear you're enjoying your new underwear, and…" at bounding box center [713, 480] width 721 height 71
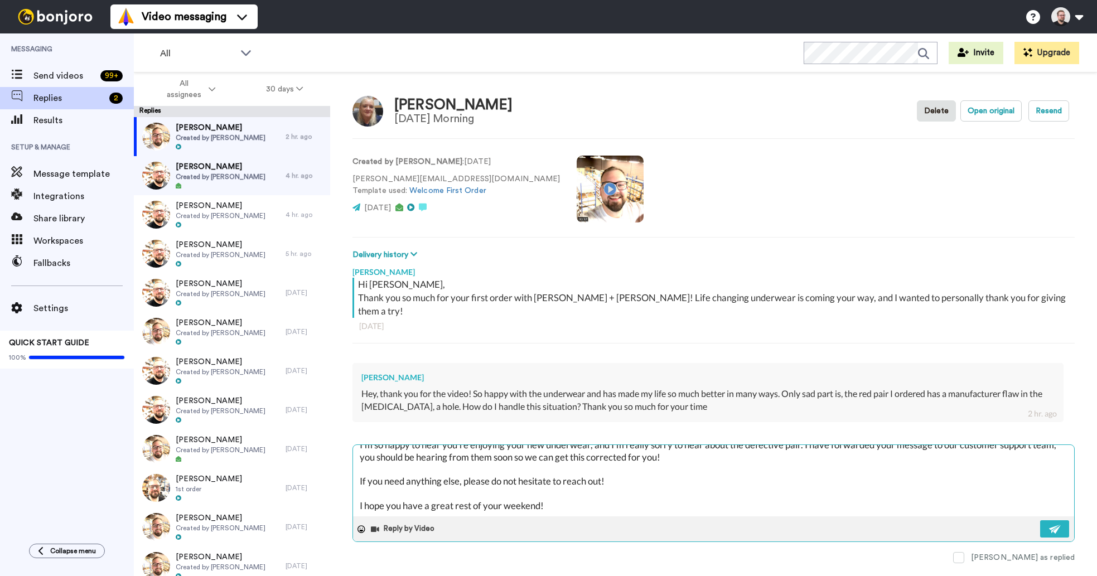
scroll to position [36, 0]
drag, startPoint x: 501, startPoint y: 497, endPoint x: 458, endPoint y: 494, distance: 43.6
click at [458, 494] on textarea "Hey [PERSON_NAME], I'm so happy to hear you're enjoying your new underwear, and…" at bounding box center [713, 480] width 721 height 71
click at [1050, 525] on img at bounding box center [1055, 529] width 12 height 9
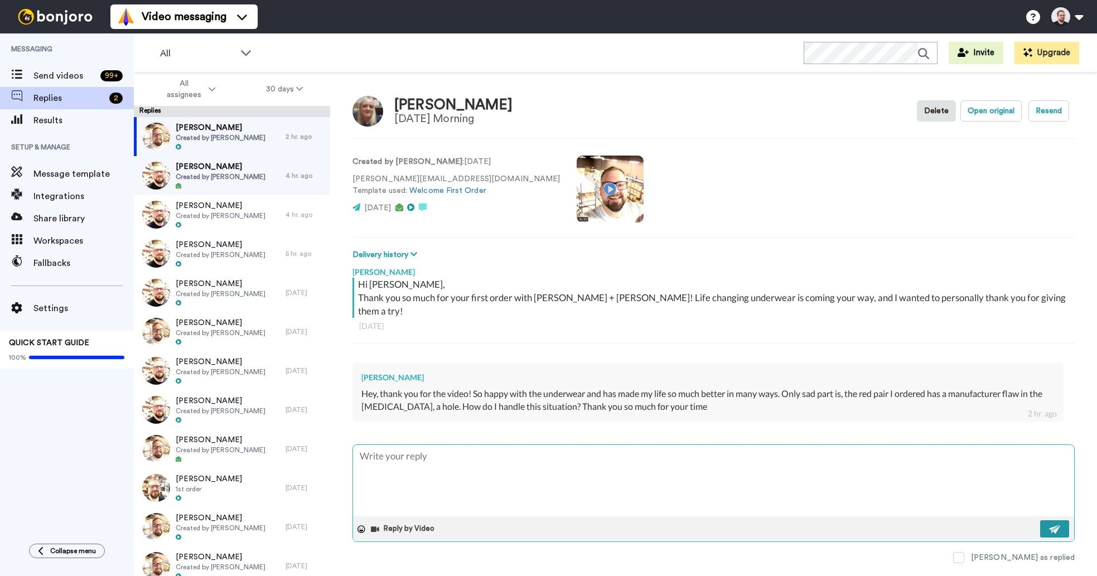
scroll to position [0, 0]
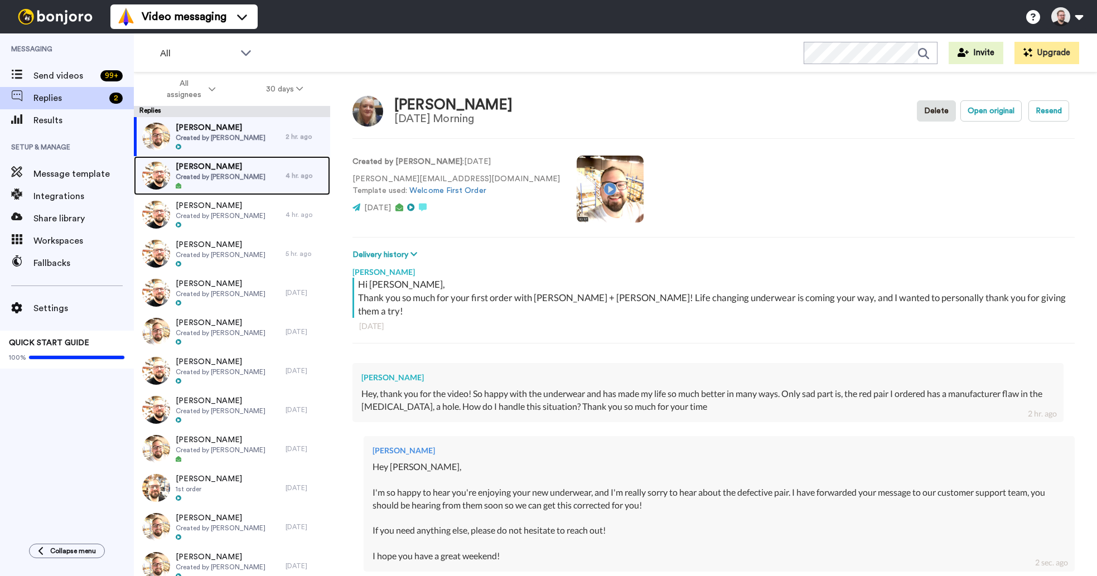
click at [226, 175] on span "Created by [PERSON_NAME]" at bounding box center [221, 176] width 90 height 9
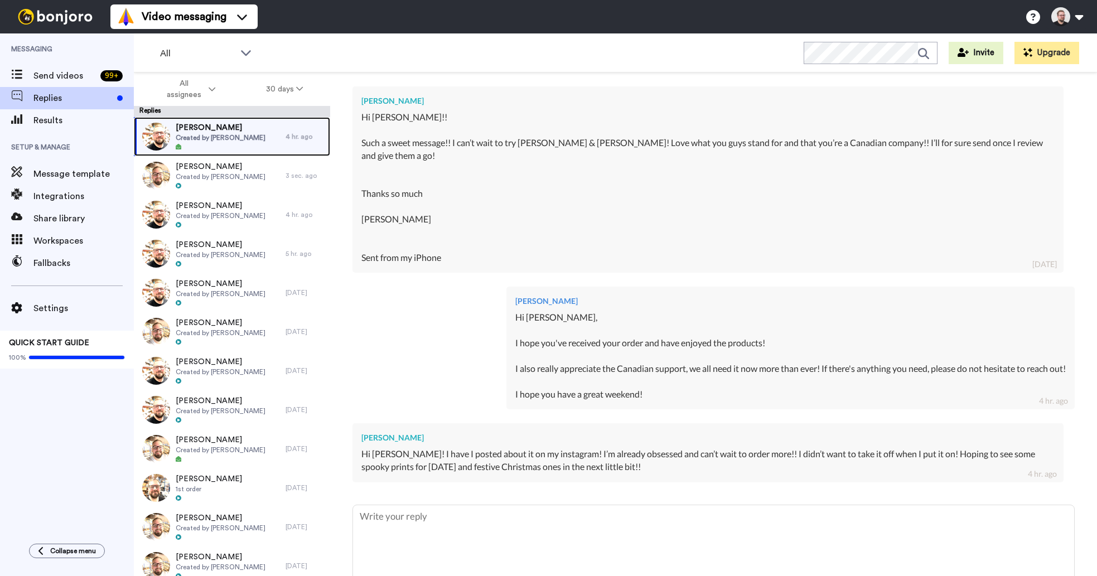
scroll to position [289, 0]
